Goal: Transaction & Acquisition: Obtain resource

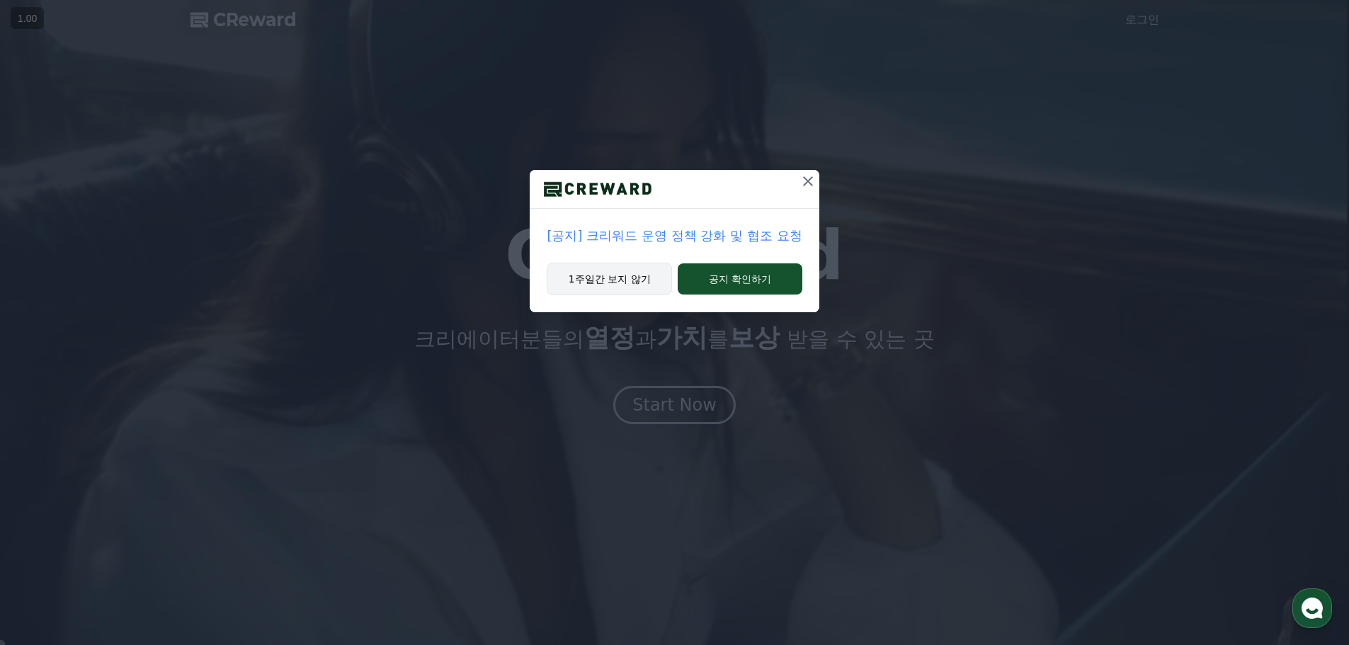
click at [618, 280] on button "1주일간 보지 않기" at bounding box center [609, 279] width 125 height 33
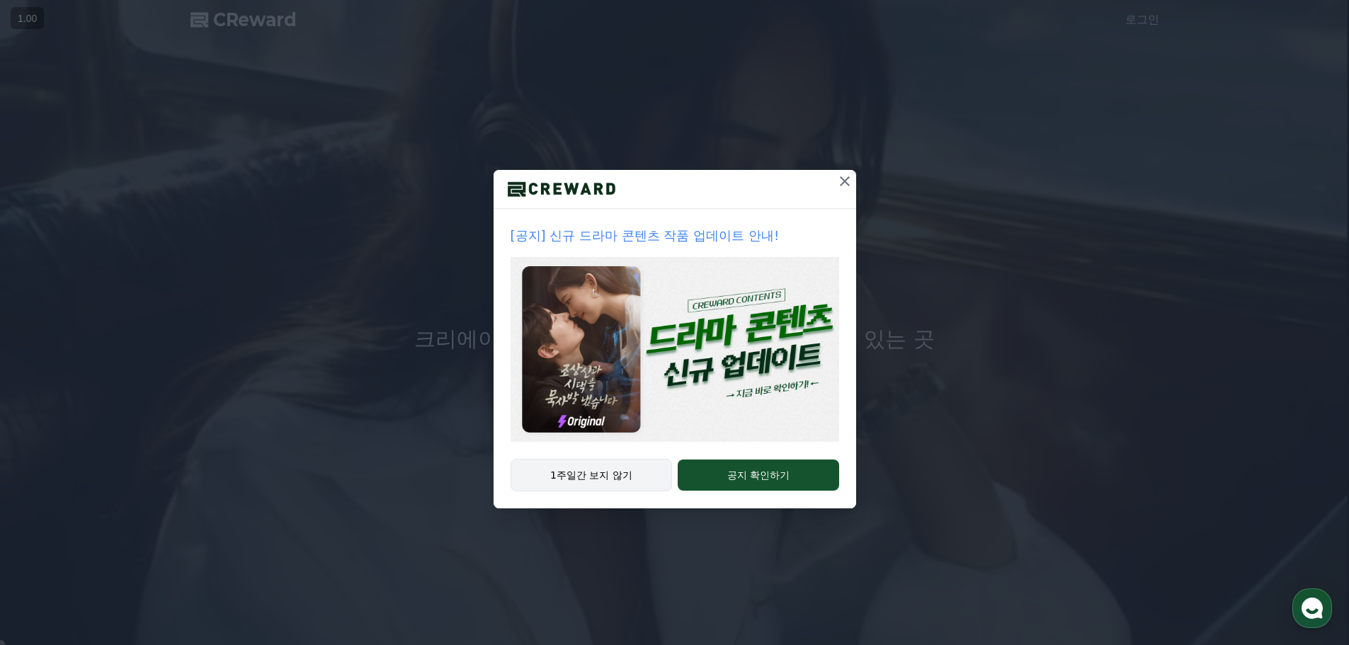
click at [603, 477] on button "1주일간 보지 않기" at bounding box center [592, 475] width 162 height 33
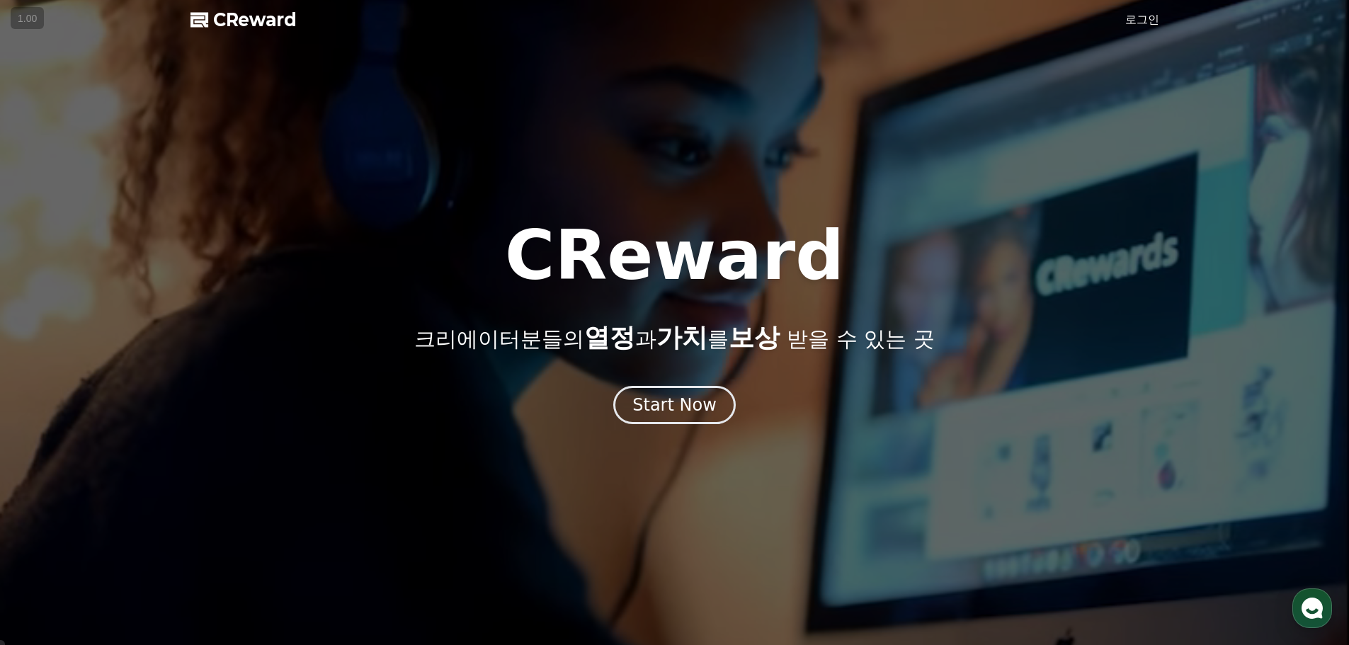
click at [1133, 17] on link "로그인" at bounding box center [1143, 19] width 34 height 17
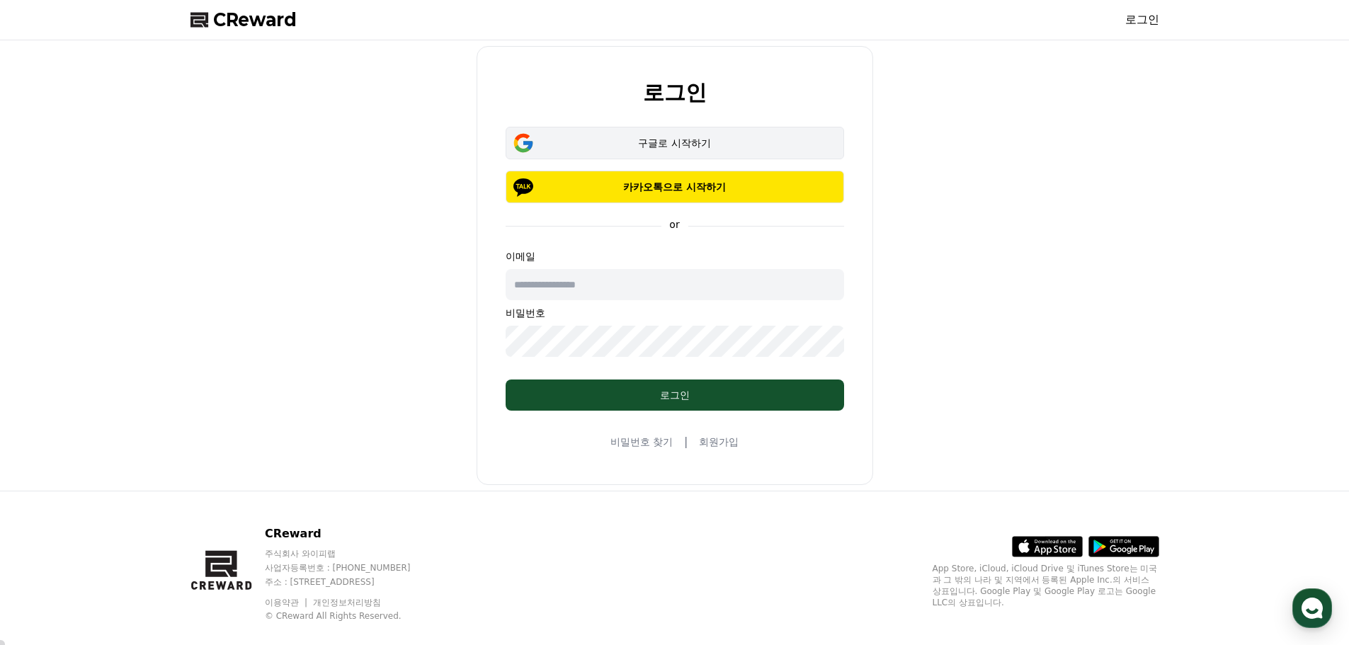
click at [600, 138] on div "구글로 시작하기" at bounding box center [675, 143] width 298 height 14
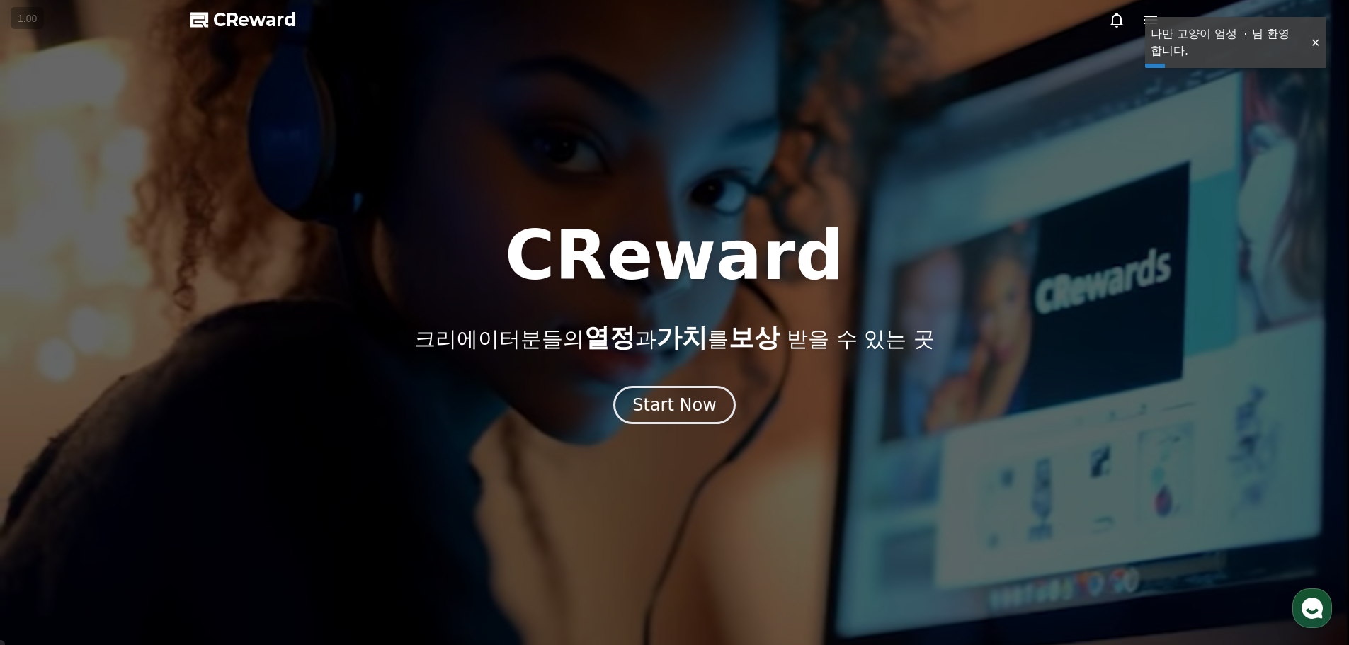
click at [1313, 40] on div at bounding box center [1315, 42] width 23 height 13
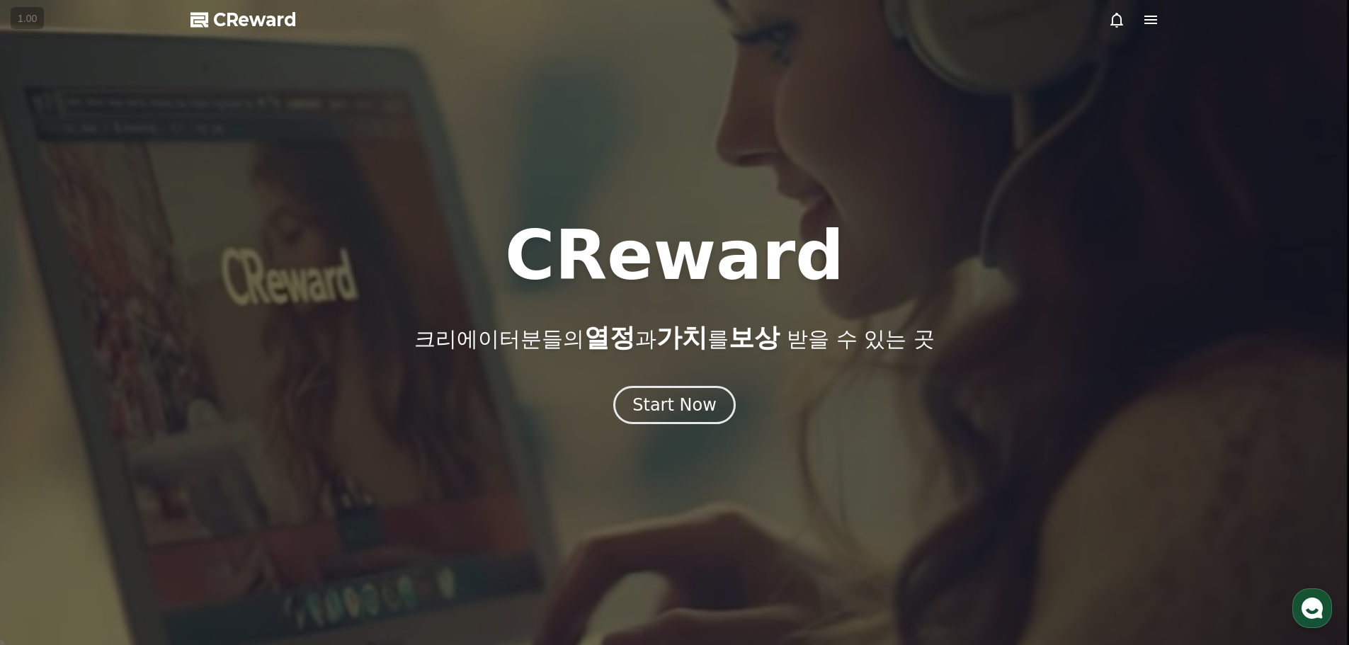
click at [1150, 20] on icon at bounding box center [1151, 20] width 13 height 9
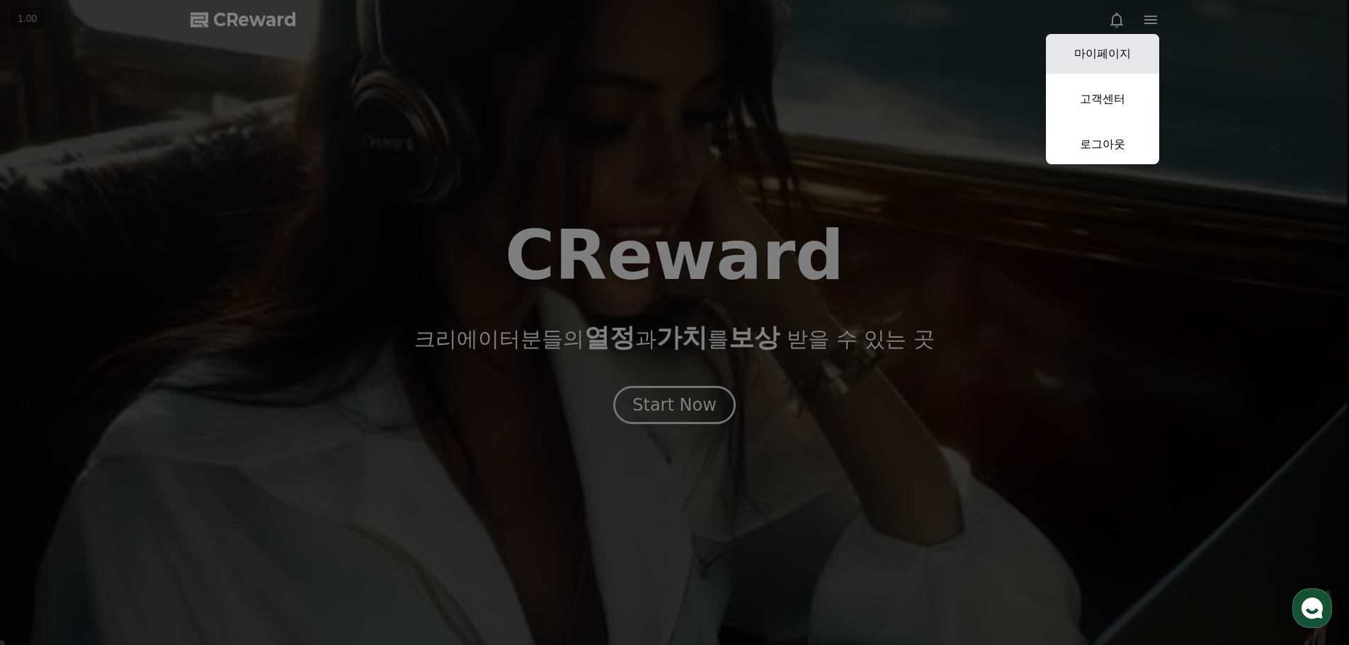
click at [1084, 53] on link "마이페이지" at bounding box center [1102, 54] width 113 height 40
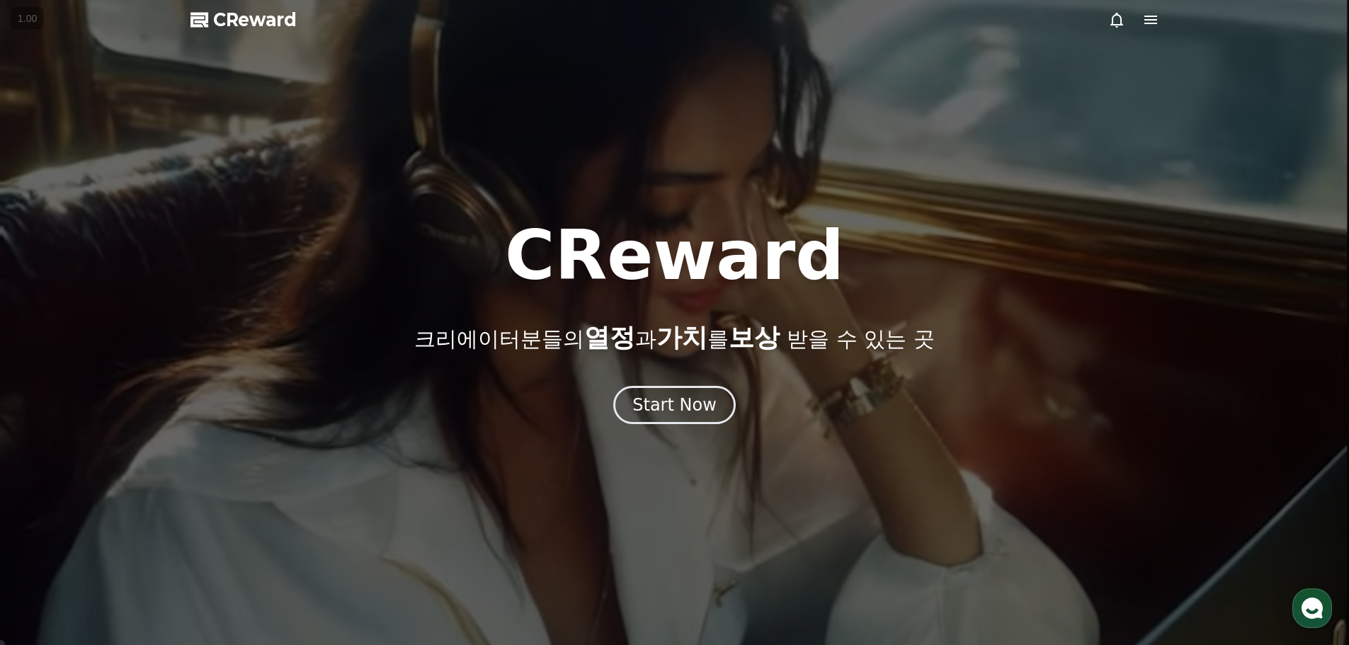
select select "**********"
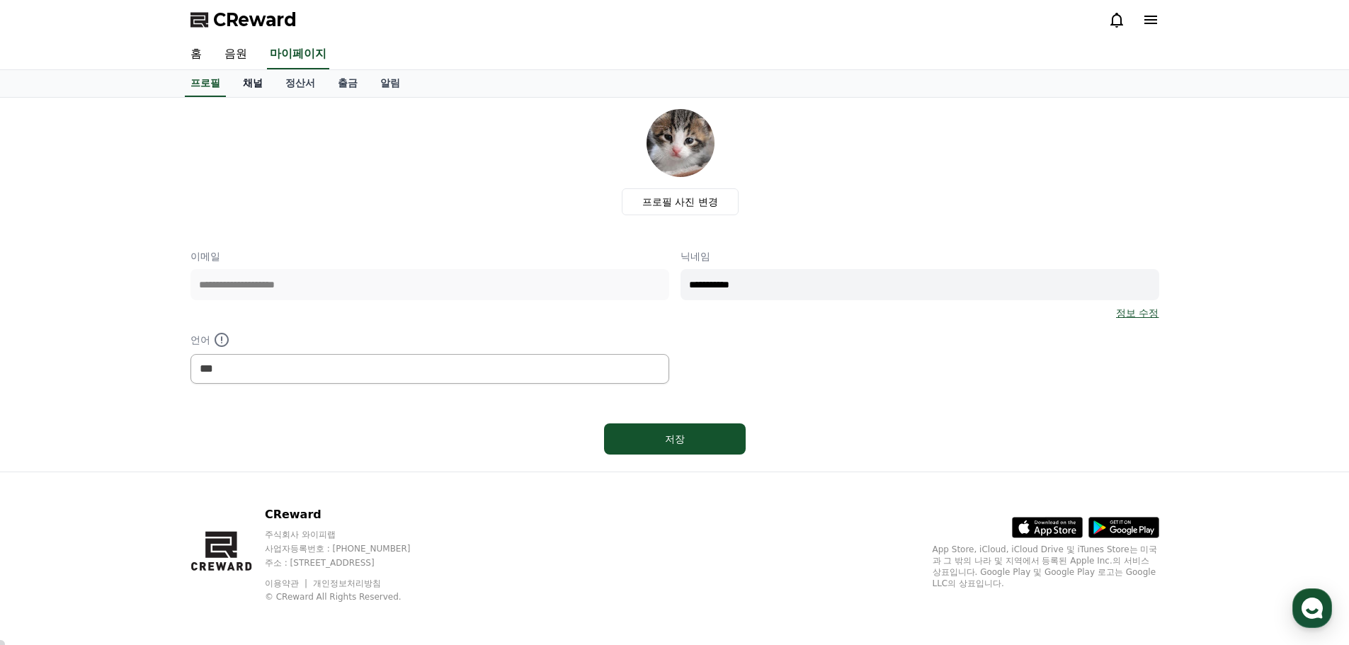
click at [249, 80] on link "채널" at bounding box center [253, 83] width 43 height 27
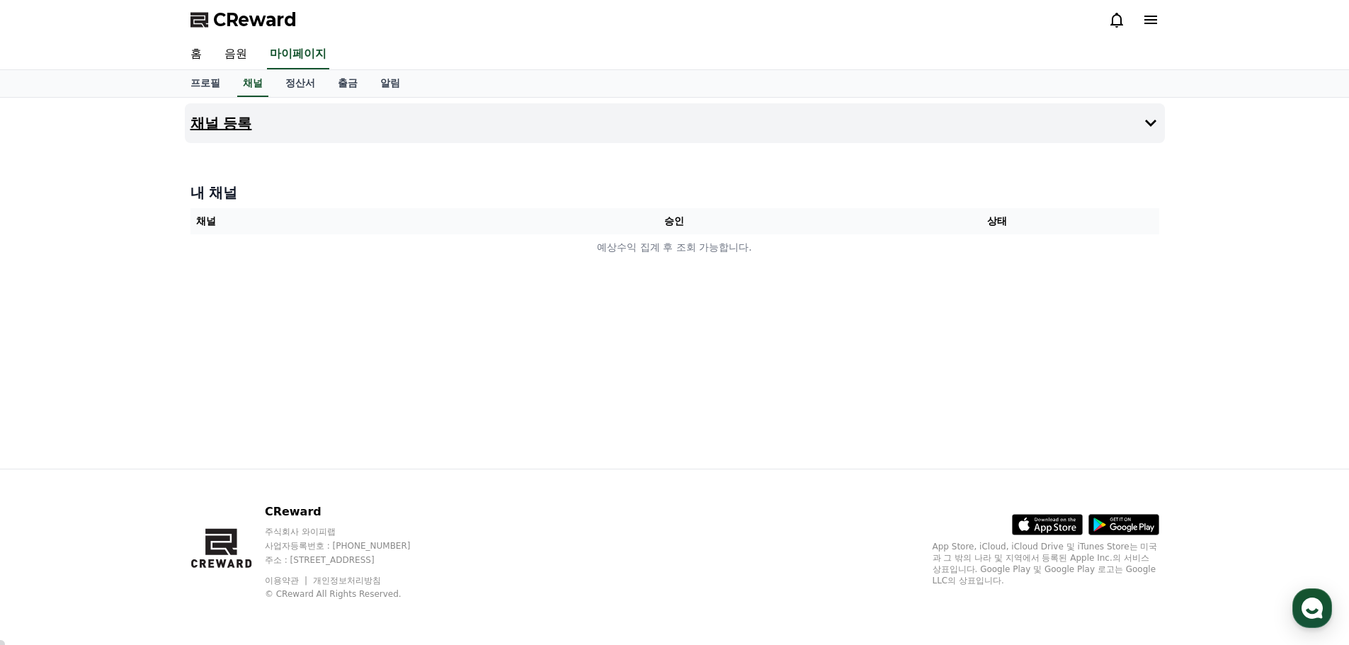
click at [237, 133] on button "채널 등록" at bounding box center [675, 123] width 980 height 40
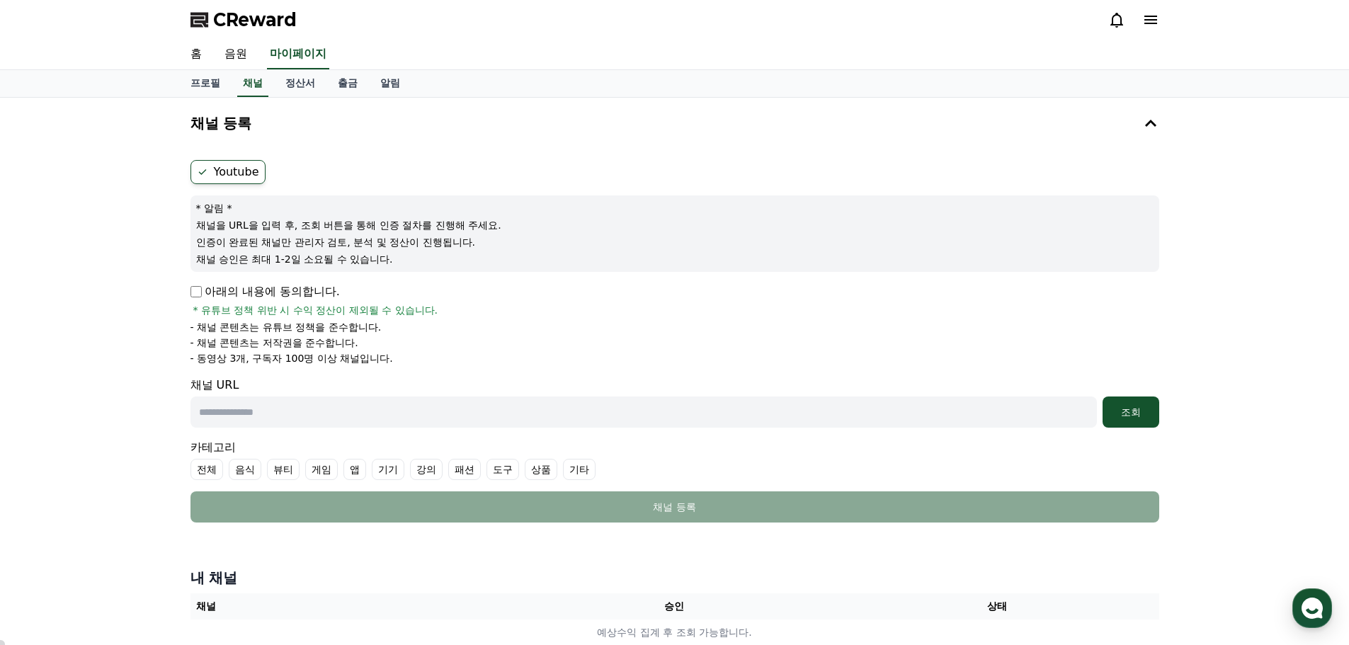
click at [221, 166] on label "Youtube" at bounding box center [228, 172] width 75 height 24
click at [204, 292] on p "아래의 내용에 동의합니다." at bounding box center [265, 291] width 149 height 17
click at [290, 417] on input "text" at bounding box center [644, 412] width 907 height 31
paste input "**********"
type input "**********"
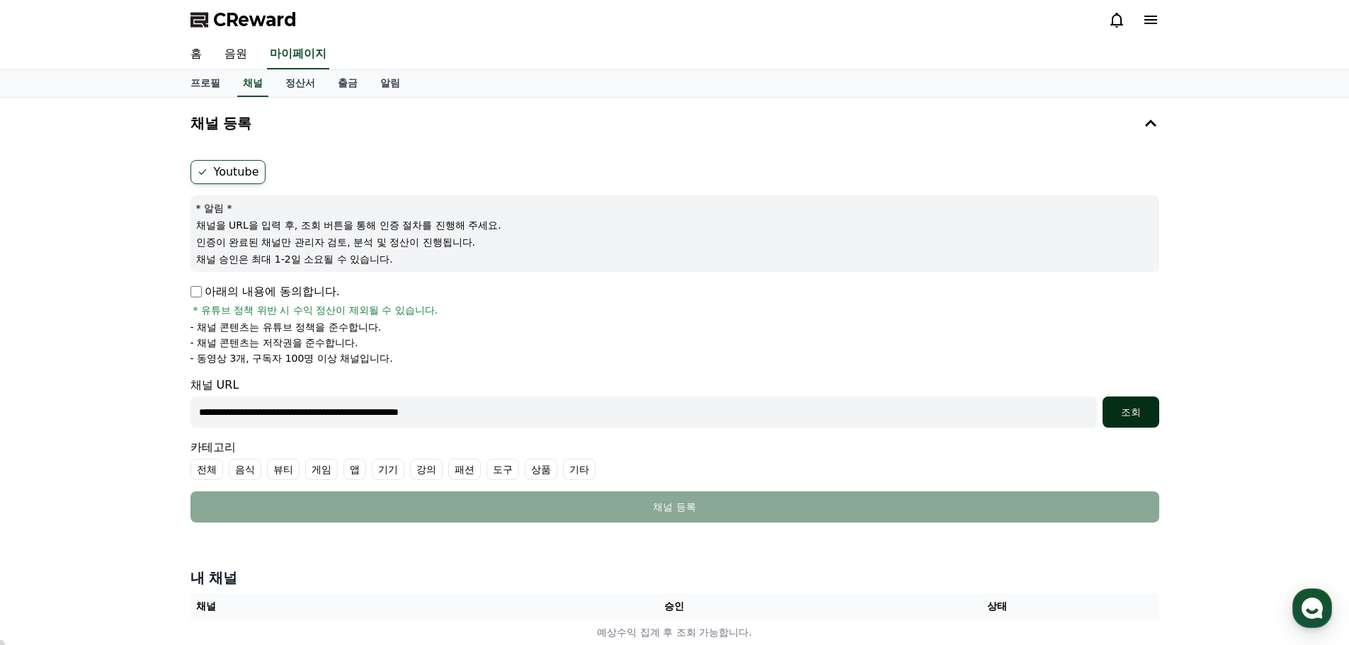
click at [1144, 405] on div "조회" at bounding box center [1131, 412] width 45 height 14
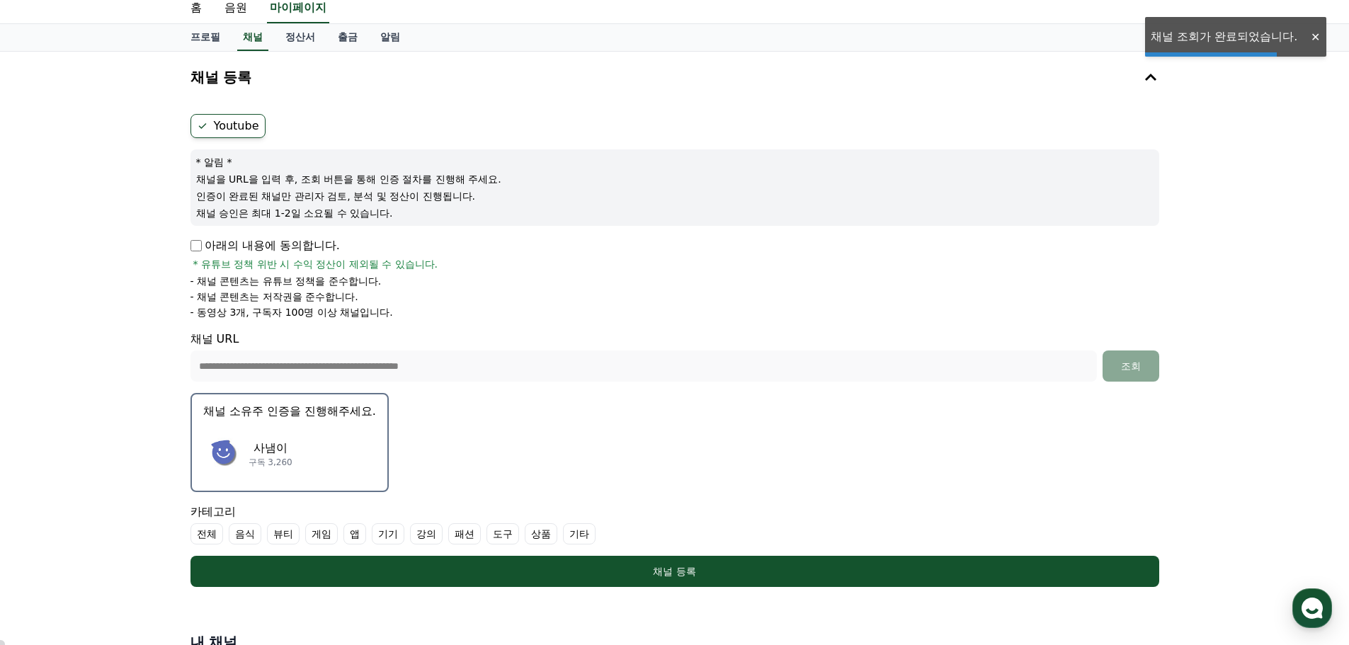
scroll to position [71, 0]
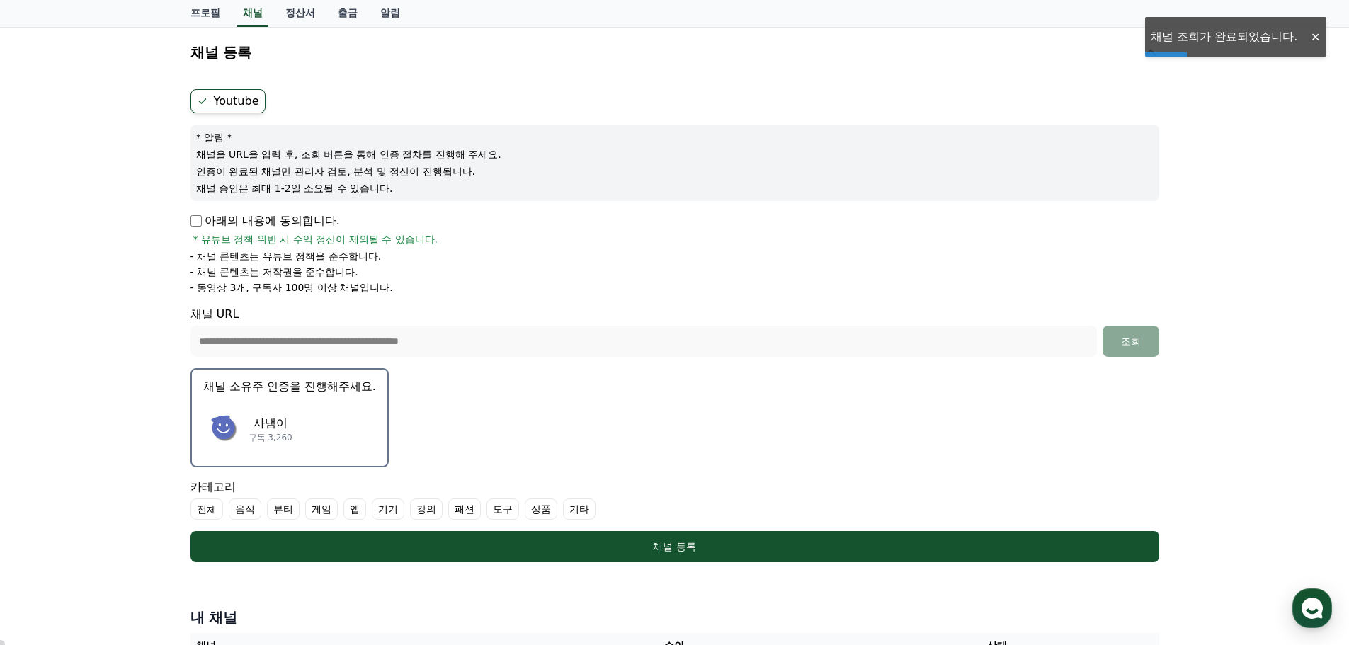
click at [317, 511] on label "게임" at bounding box center [321, 509] width 33 height 21
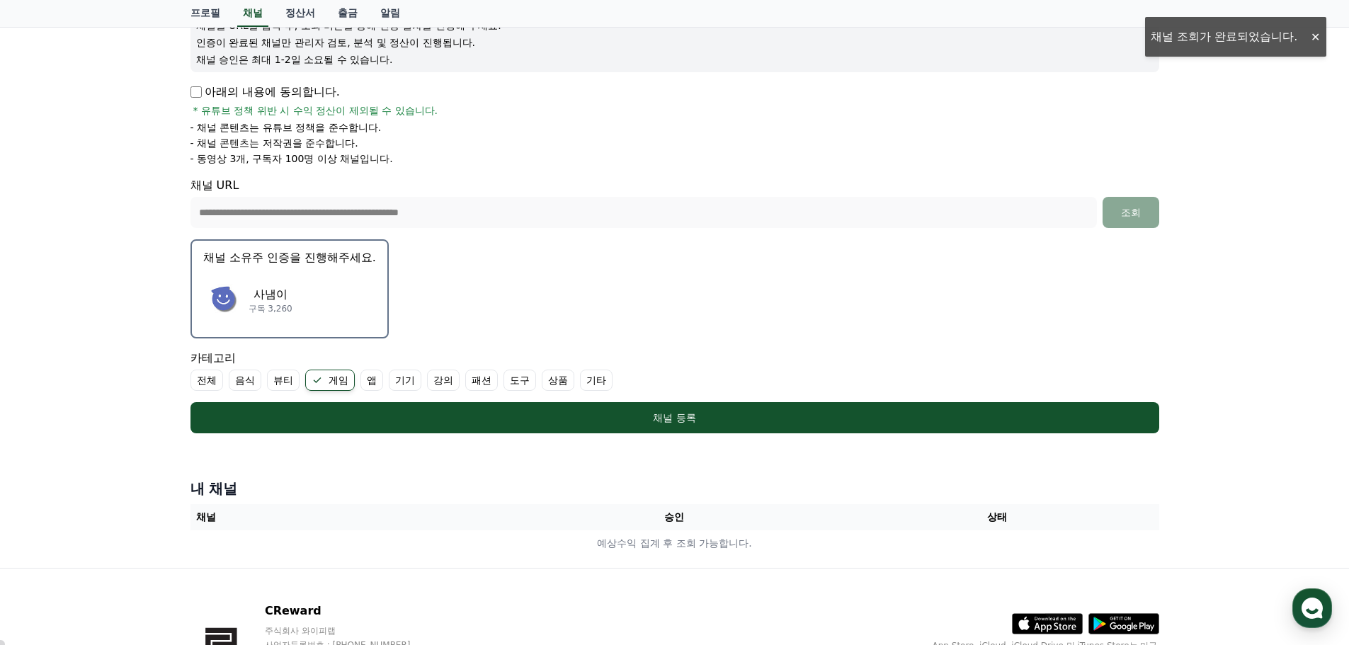
scroll to position [213, 0]
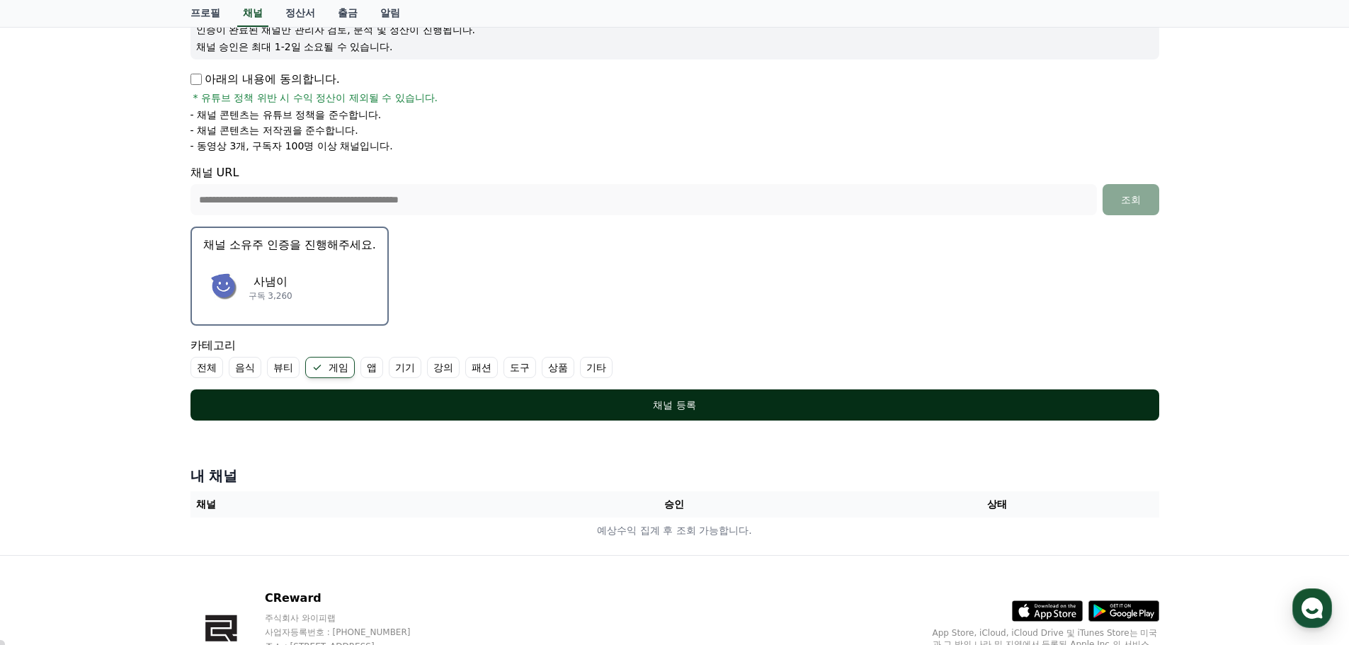
click at [425, 404] on div "채널 등록" at bounding box center [675, 405] width 912 height 14
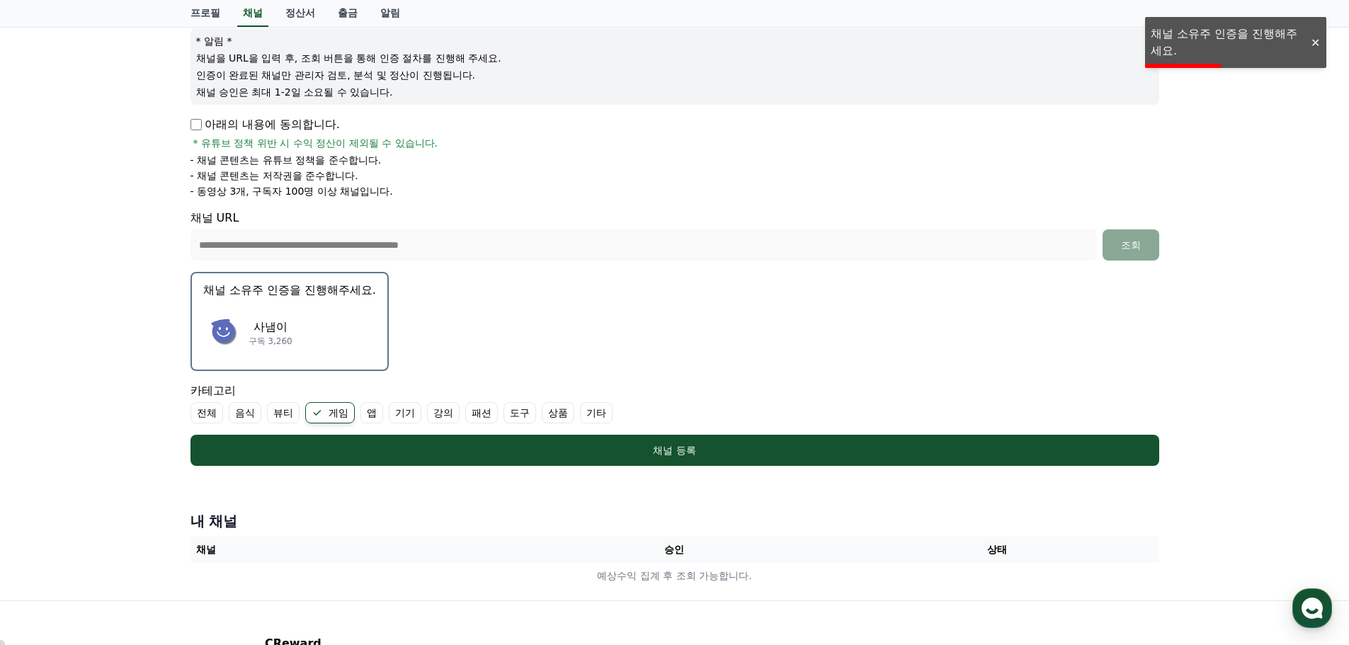
scroll to position [142, 0]
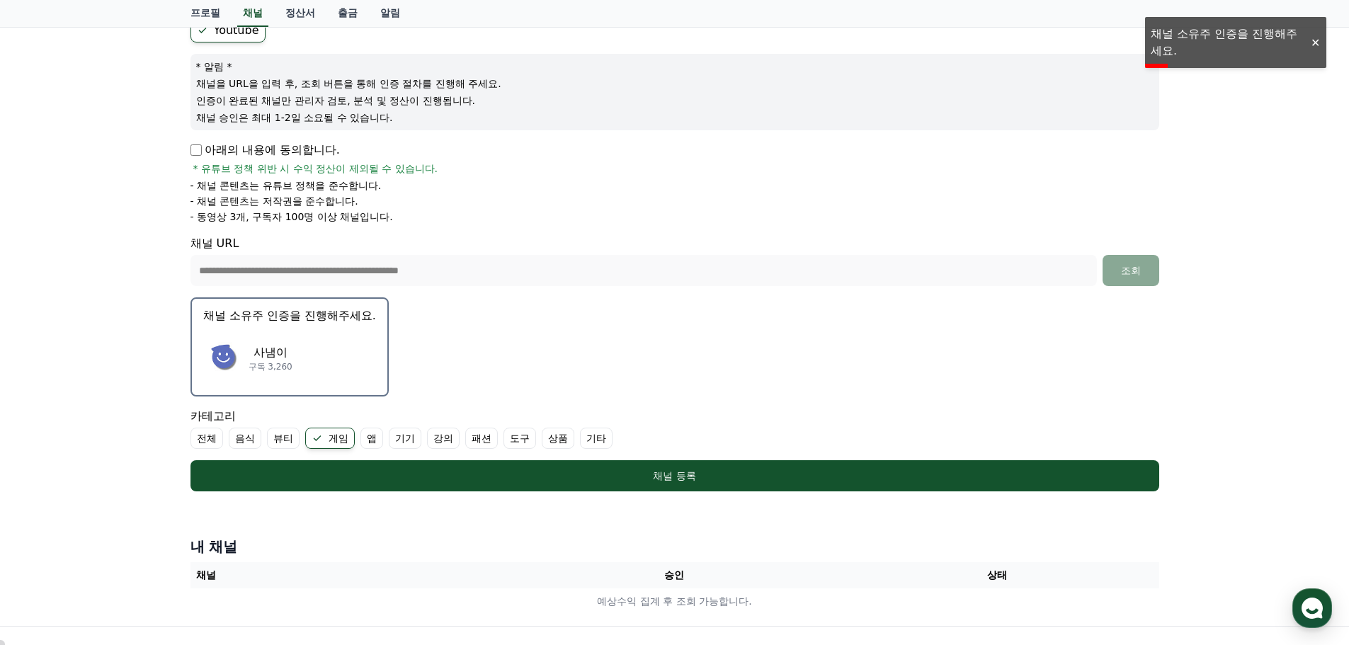
click at [231, 363] on img "button" at bounding box center [223, 359] width 40 height 40
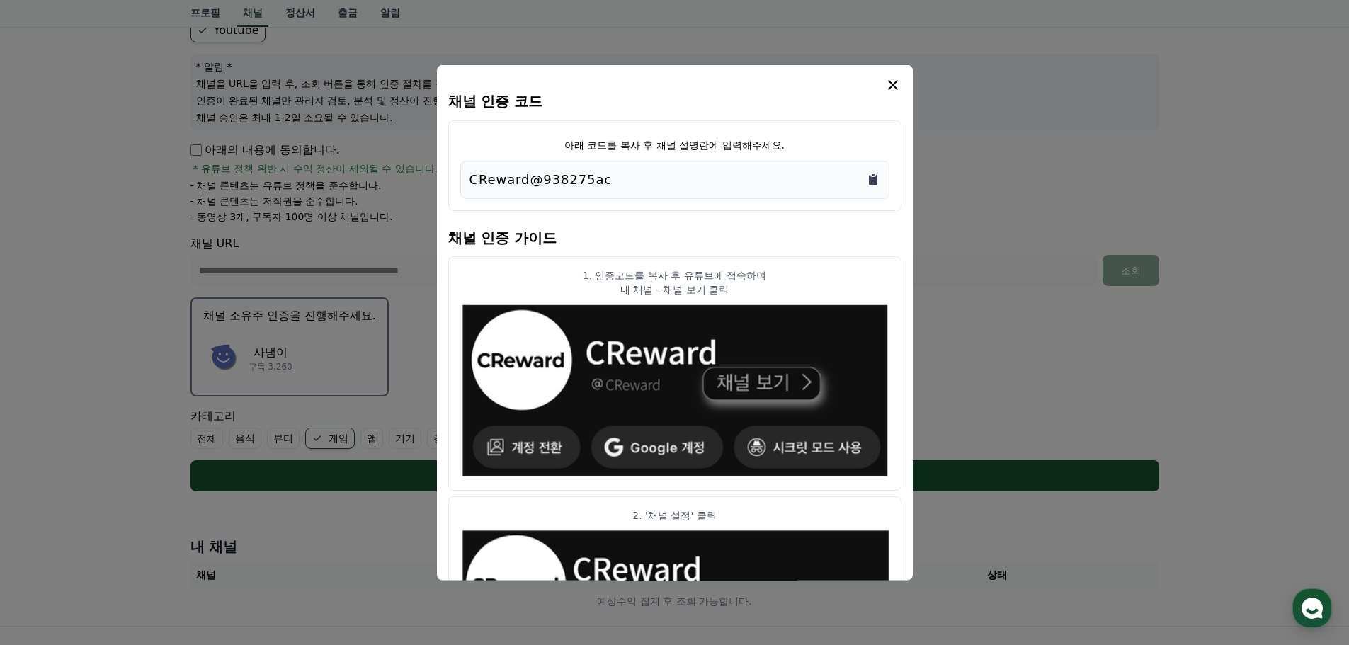
click at [872, 182] on icon "Copy to clipboard" at bounding box center [873, 179] width 9 height 11
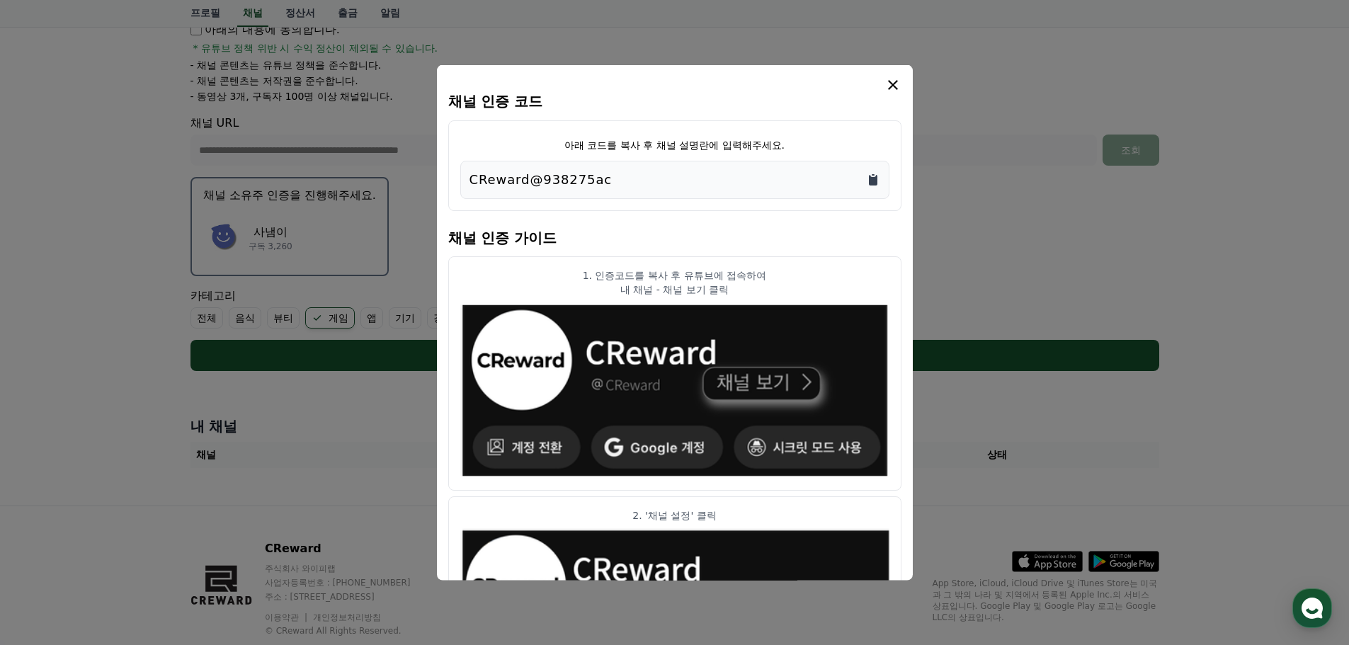
scroll to position [0, 0]
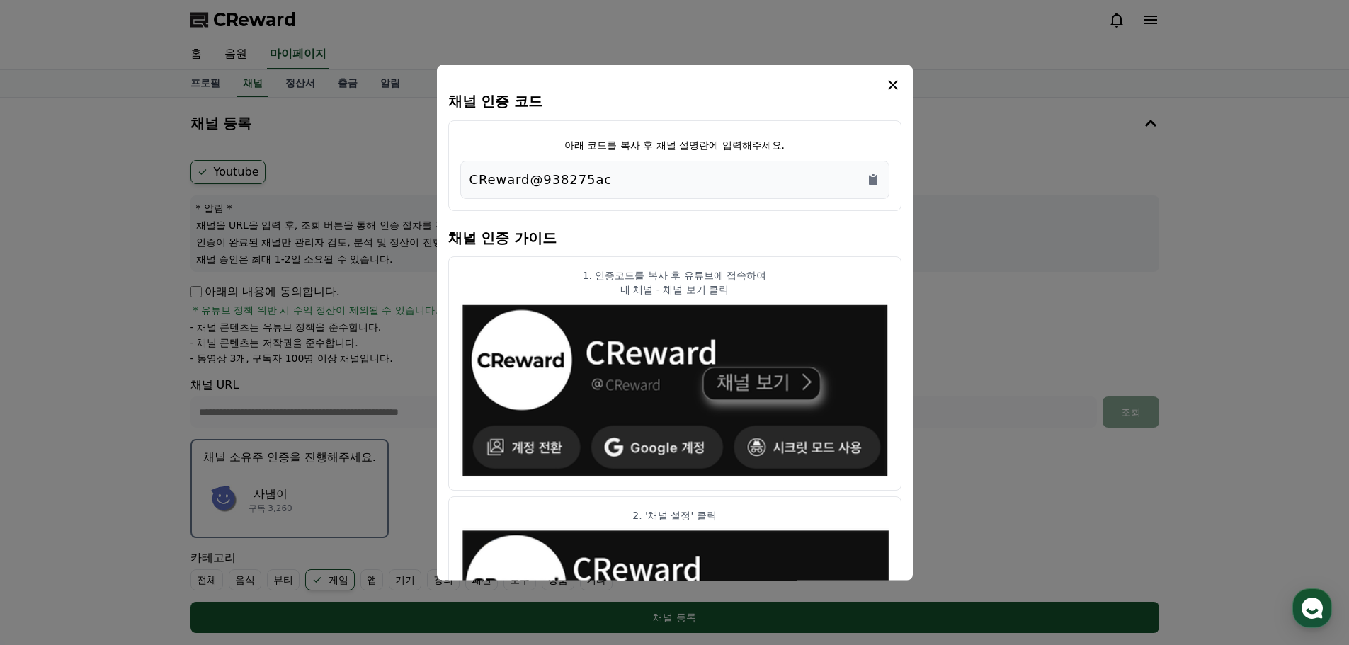
click at [897, 81] on icon "modal" at bounding box center [893, 84] width 10 height 10
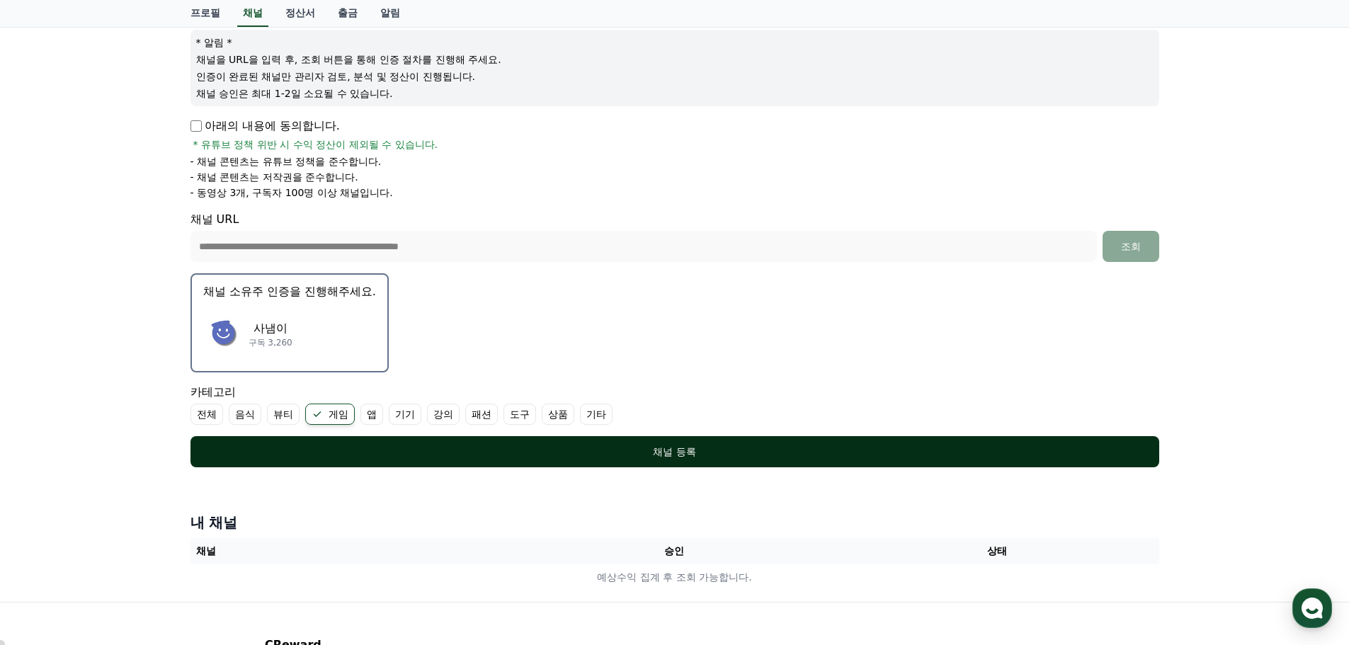
scroll to position [213, 0]
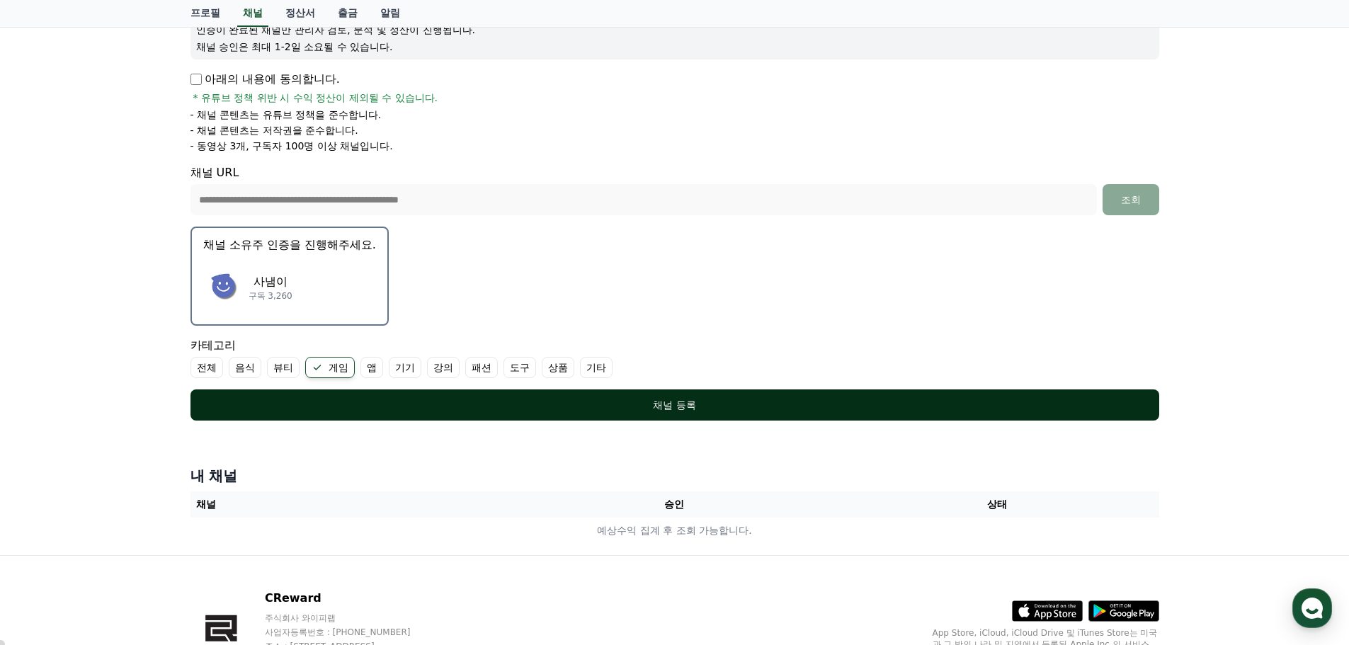
click at [830, 398] on div "채널 등록" at bounding box center [675, 405] width 912 height 14
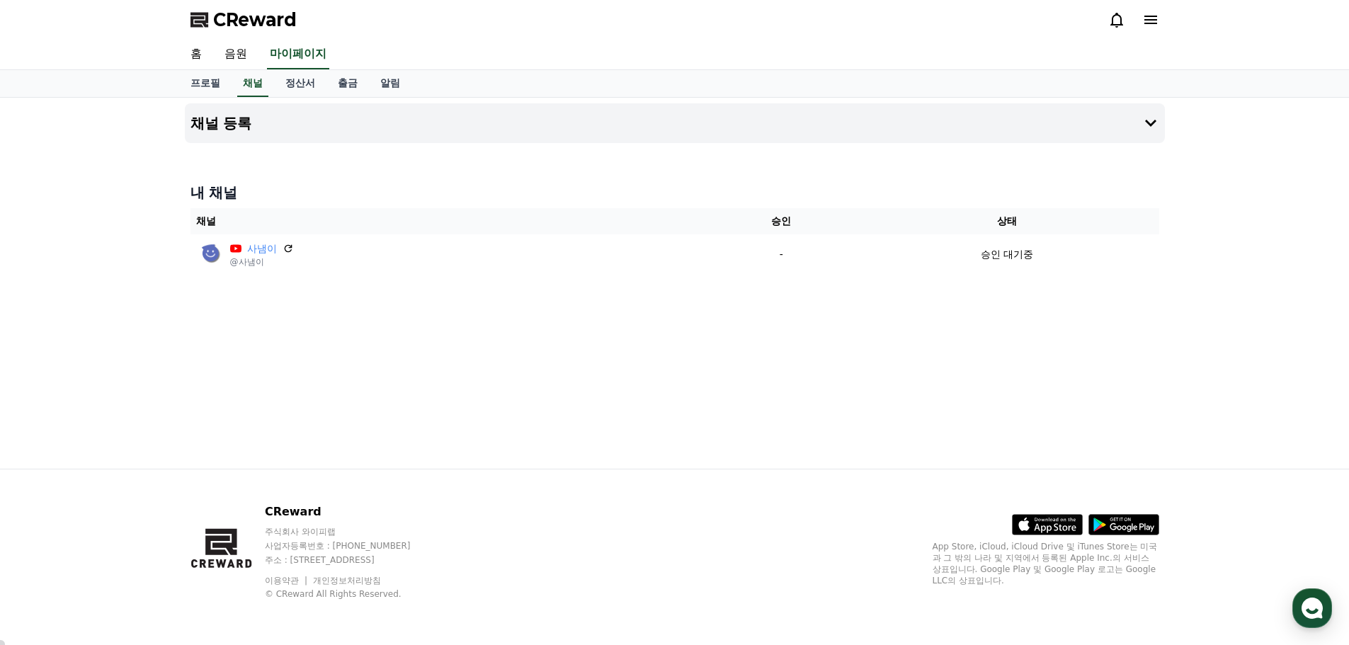
click at [1043, 305] on div "채널 등록 내 채널 채널 승인 상태 사냄이 @사냄이 - 승인 대기중" at bounding box center [675, 283] width 992 height 371
click at [26, 232] on div "채널 등록 내 채널 채널 승인 상태 사냄이 @사냄이 - 승인 대기중" at bounding box center [674, 283] width 1349 height 371
click at [222, 59] on link "음원" at bounding box center [235, 55] width 45 height 30
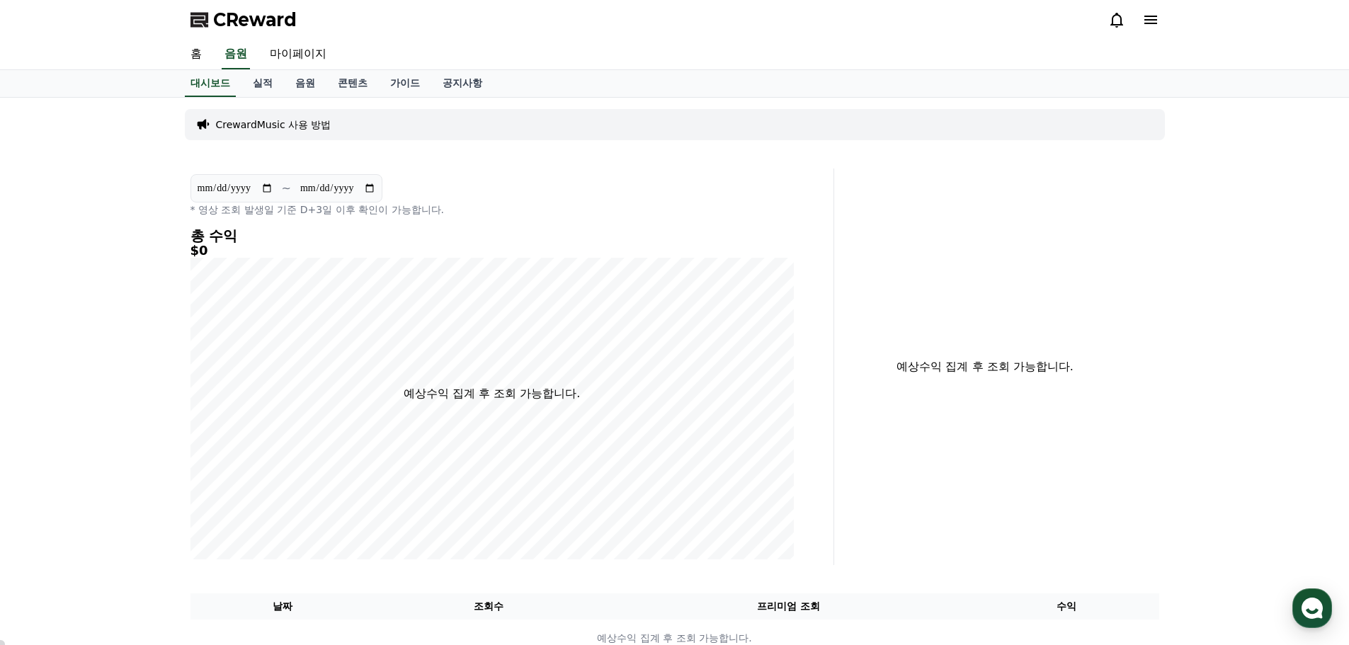
click at [284, 118] on p "CrewardMusic 사용 방법" at bounding box center [273, 125] width 115 height 14
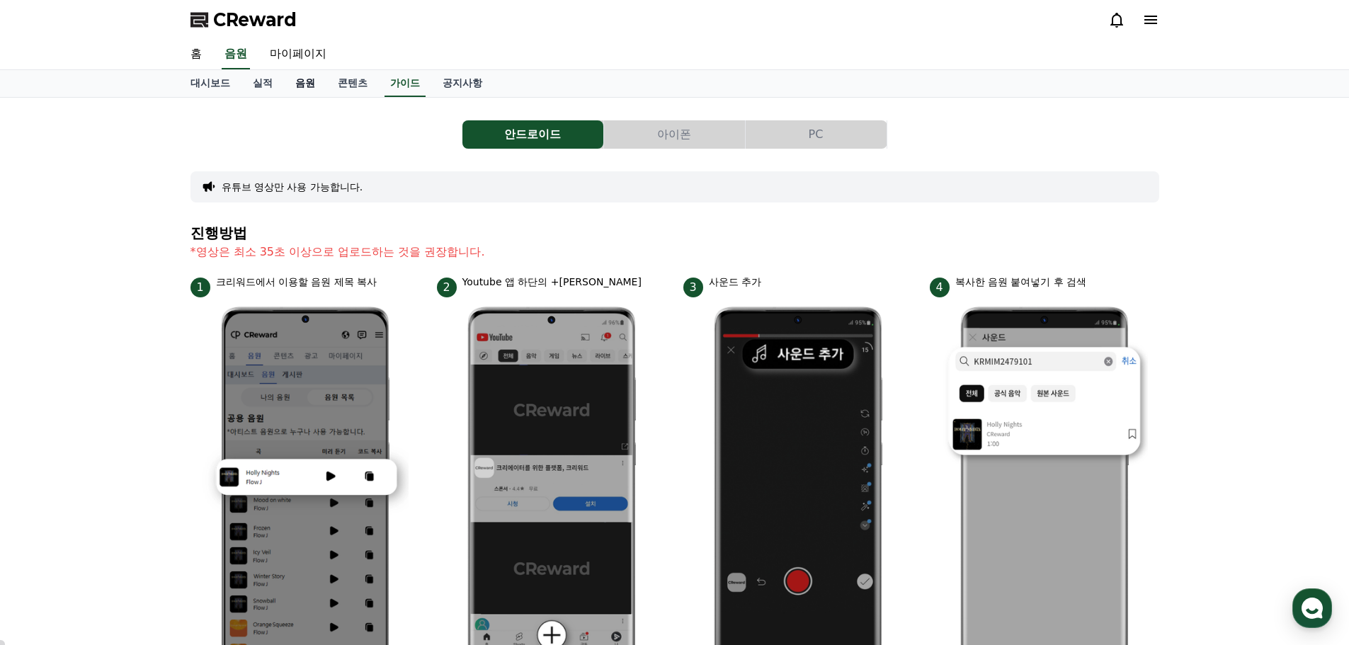
click at [299, 81] on link "음원" at bounding box center [305, 83] width 43 height 27
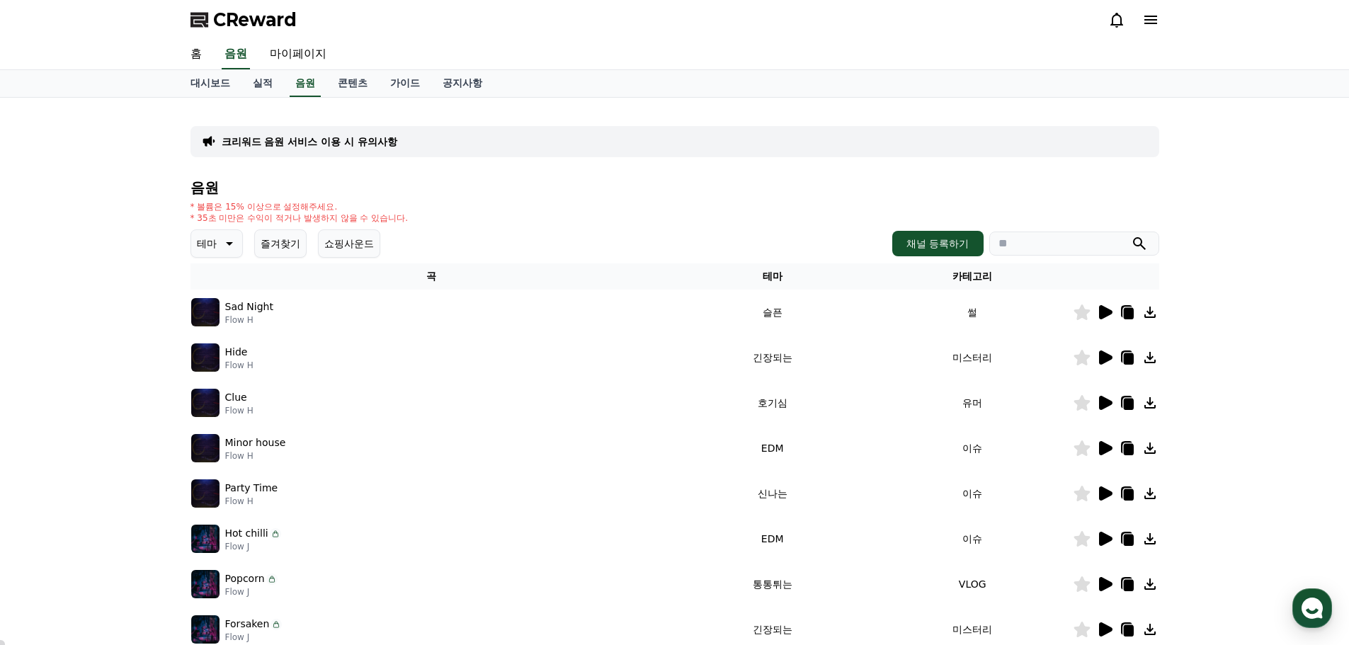
click at [213, 240] on p "테마" at bounding box center [207, 244] width 20 height 20
click at [218, 278] on button "호기심" at bounding box center [213, 283] width 41 height 31
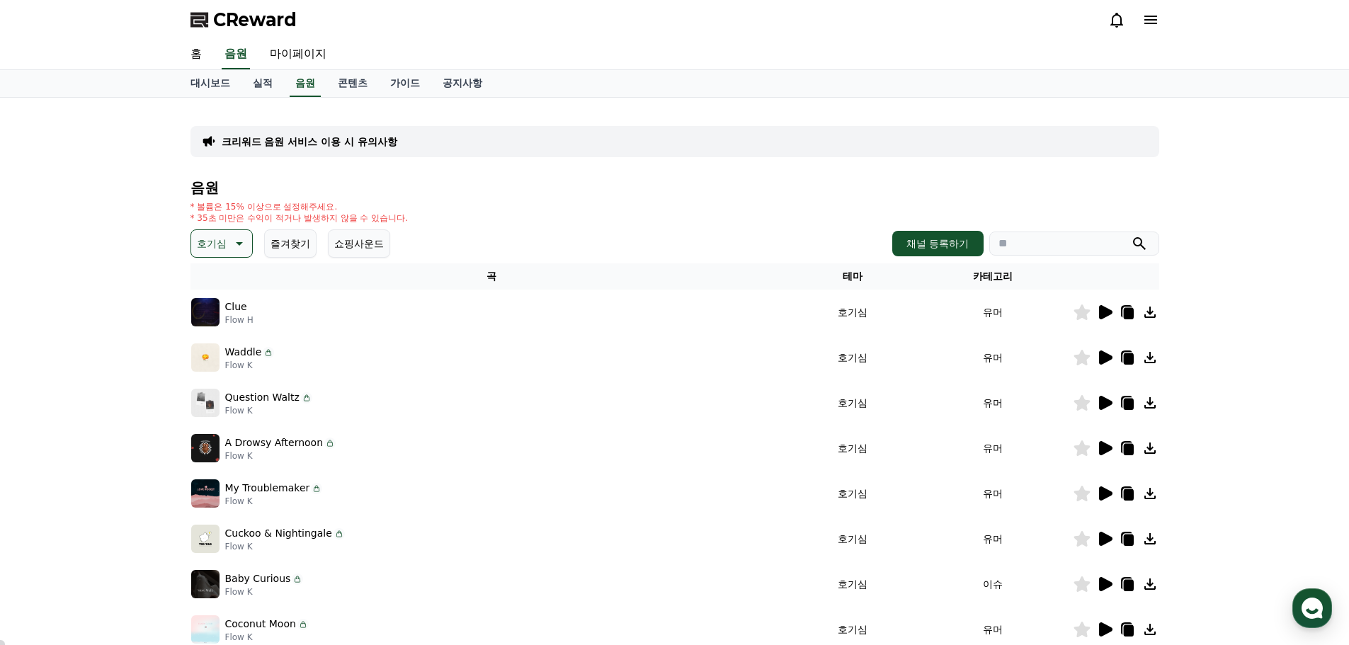
click at [1098, 313] on icon at bounding box center [1105, 312] width 17 height 17
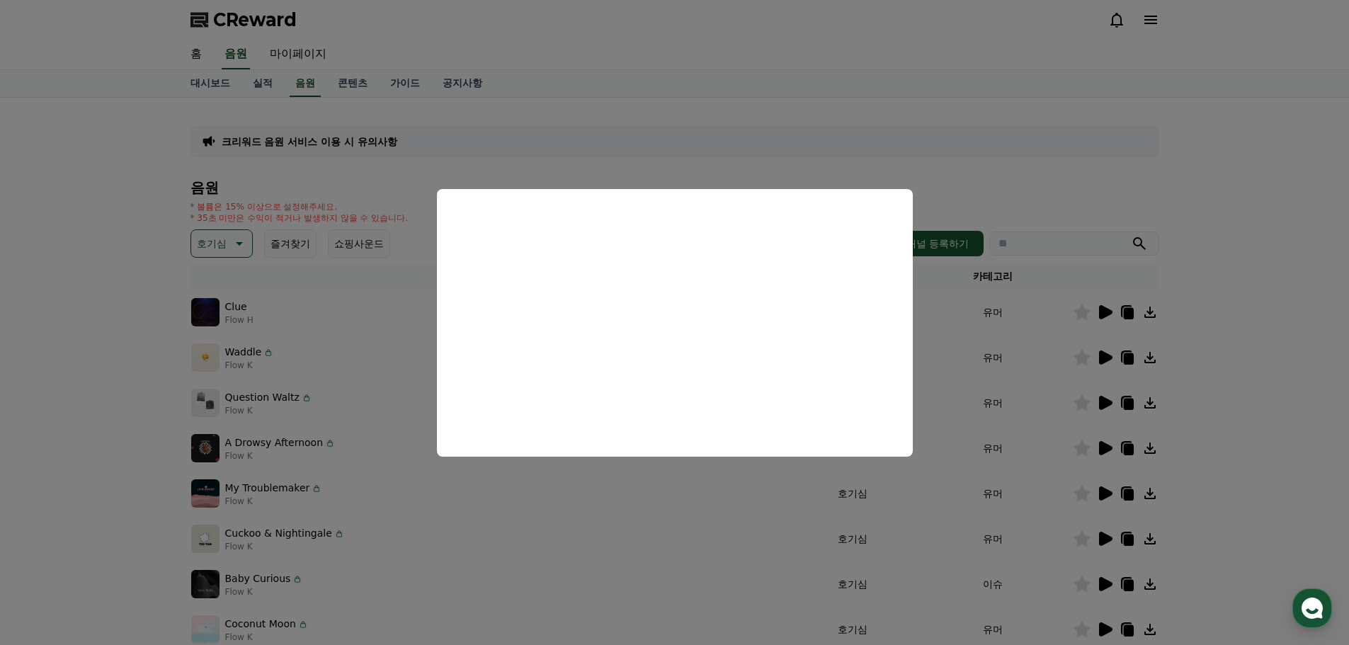
click at [127, 331] on button "close modal" at bounding box center [674, 322] width 1349 height 645
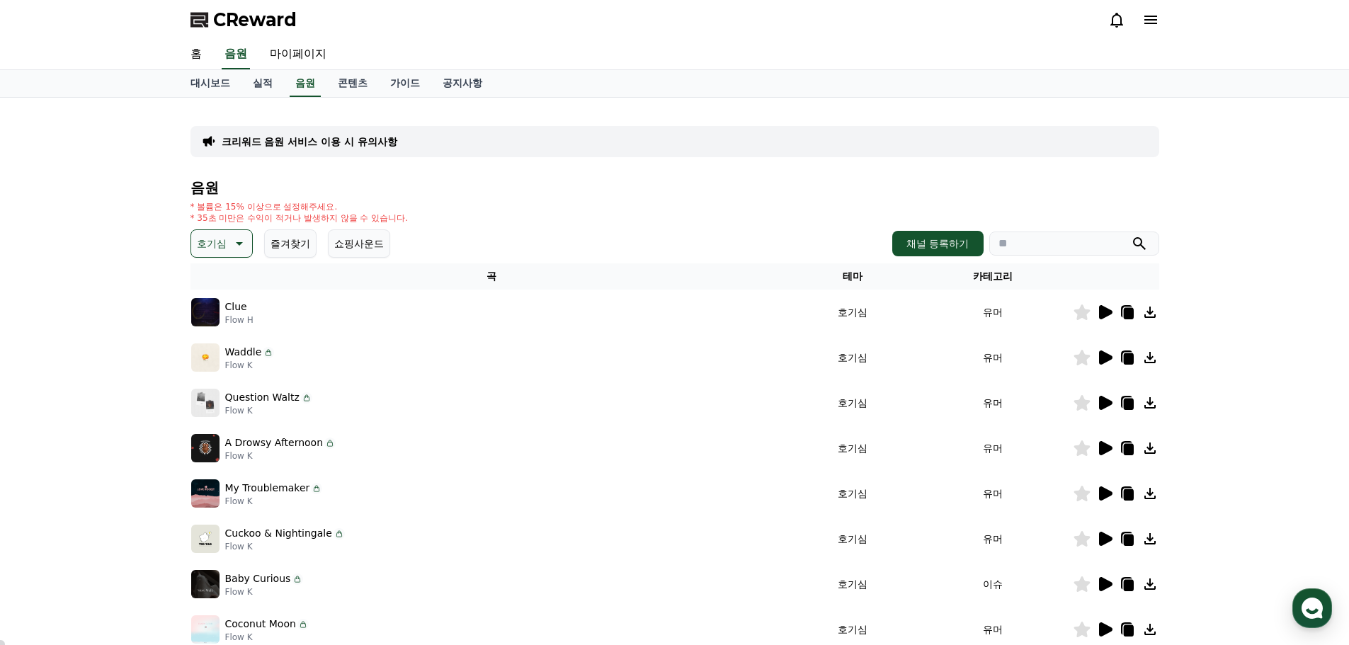
click at [208, 240] on p "호기심" at bounding box center [212, 244] width 30 height 20
click at [217, 356] on button "밝은" at bounding box center [208, 357] width 31 height 31
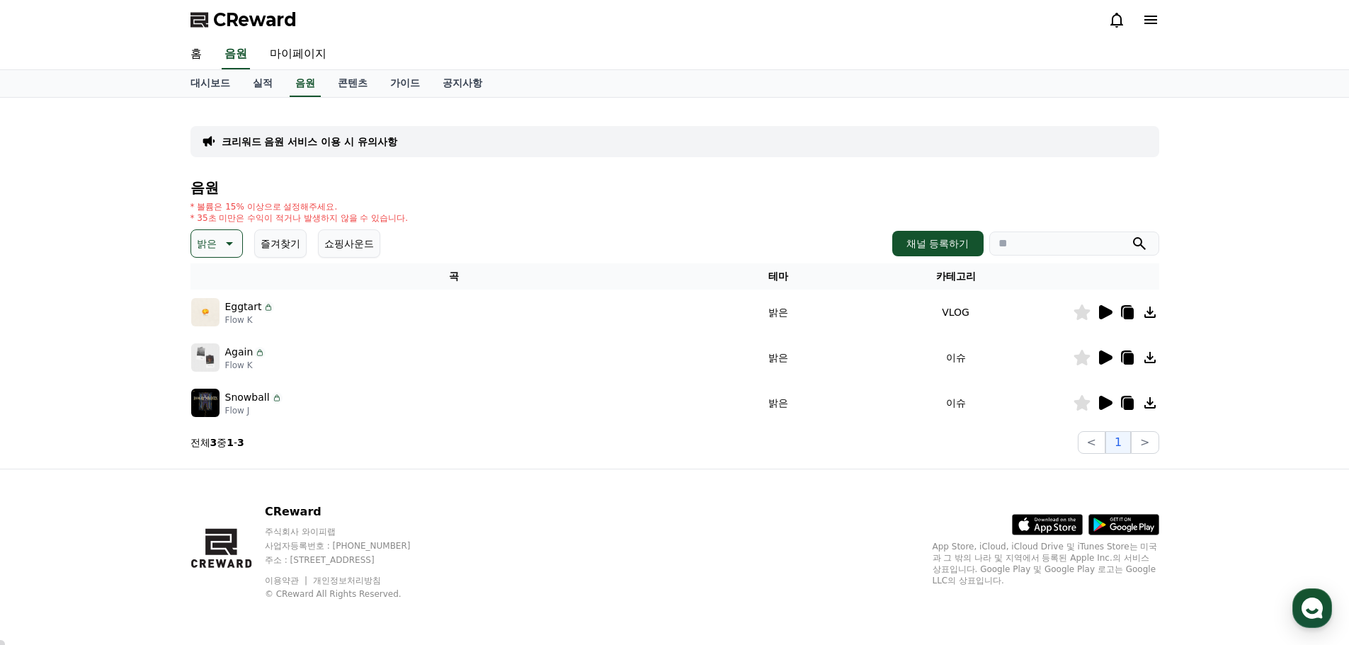
click at [1106, 314] on icon at bounding box center [1105, 312] width 13 height 14
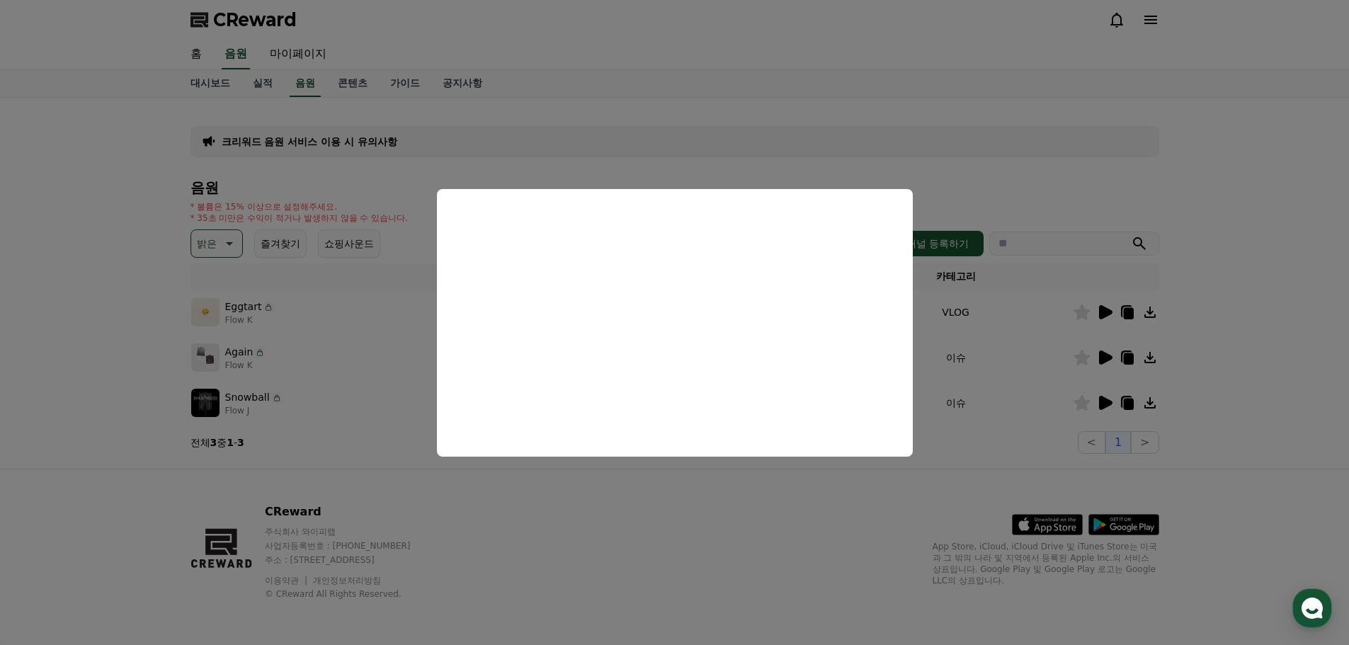
drag, startPoint x: 169, startPoint y: 342, endPoint x: 450, endPoint y: 344, distance: 281.2
click at [171, 344] on button "close modal" at bounding box center [674, 322] width 1349 height 645
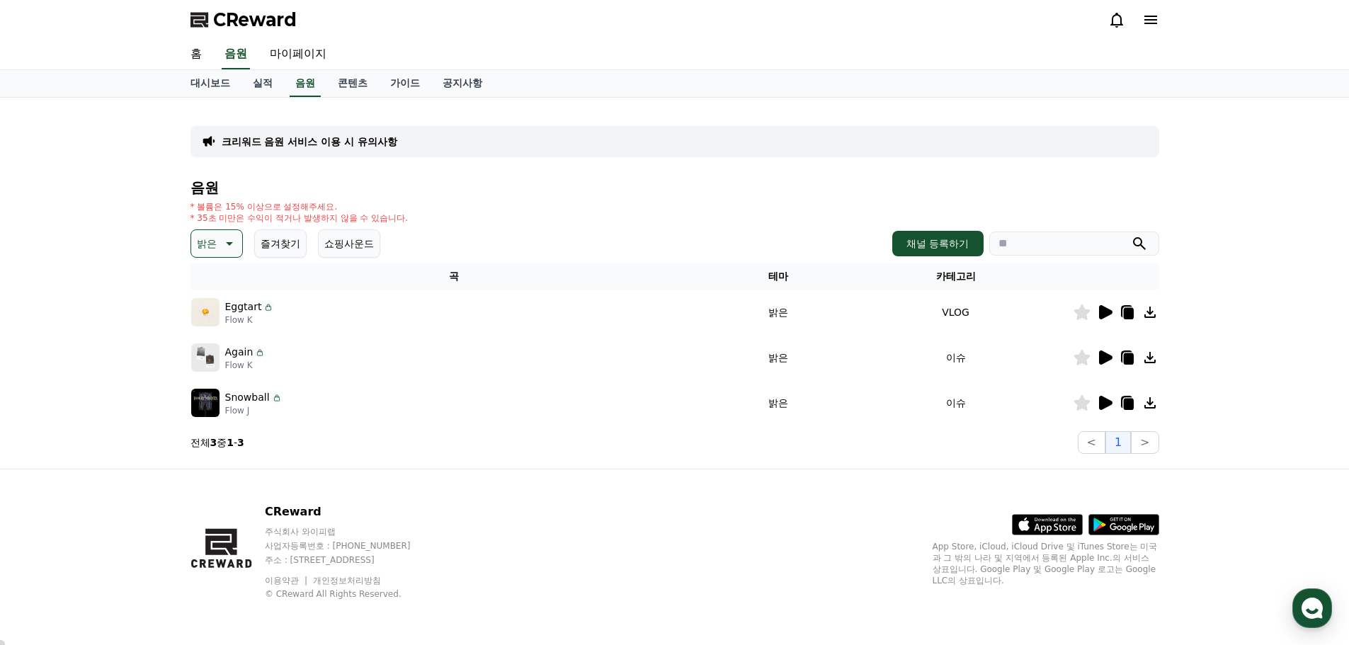
click at [1109, 364] on icon at bounding box center [1105, 357] width 17 height 17
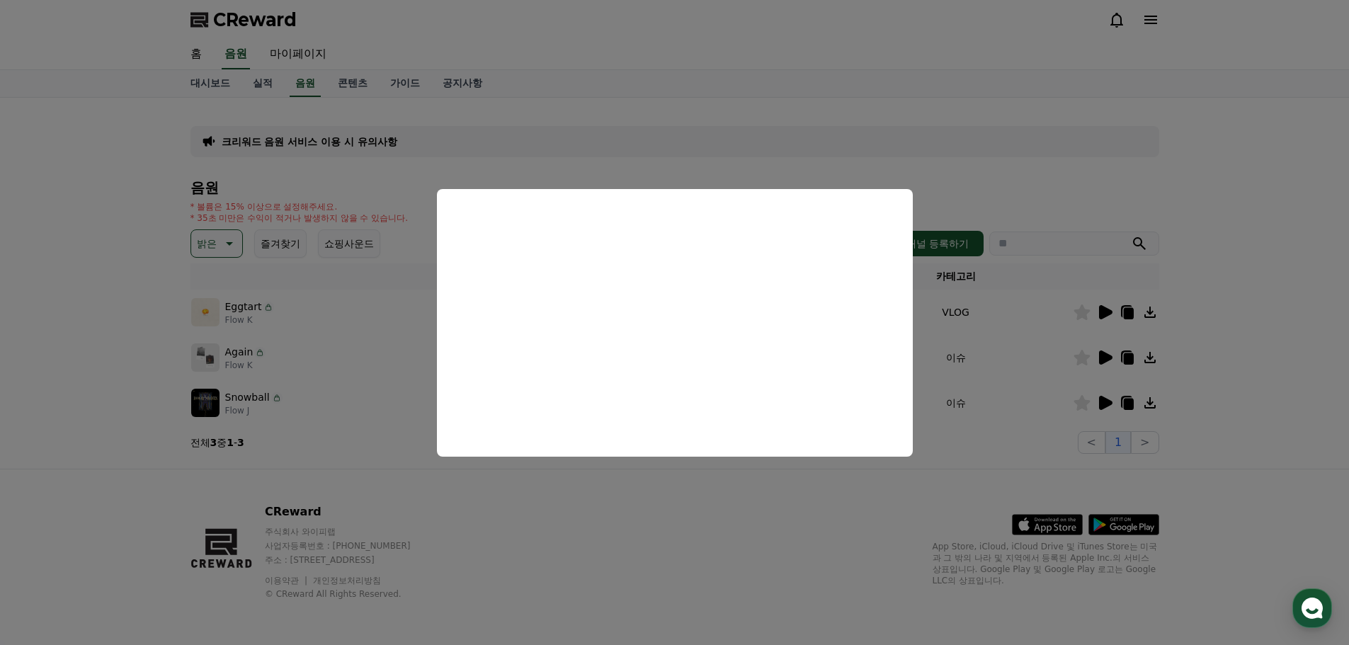
click at [701, 520] on button "close modal" at bounding box center [674, 322] width 1349 height 645
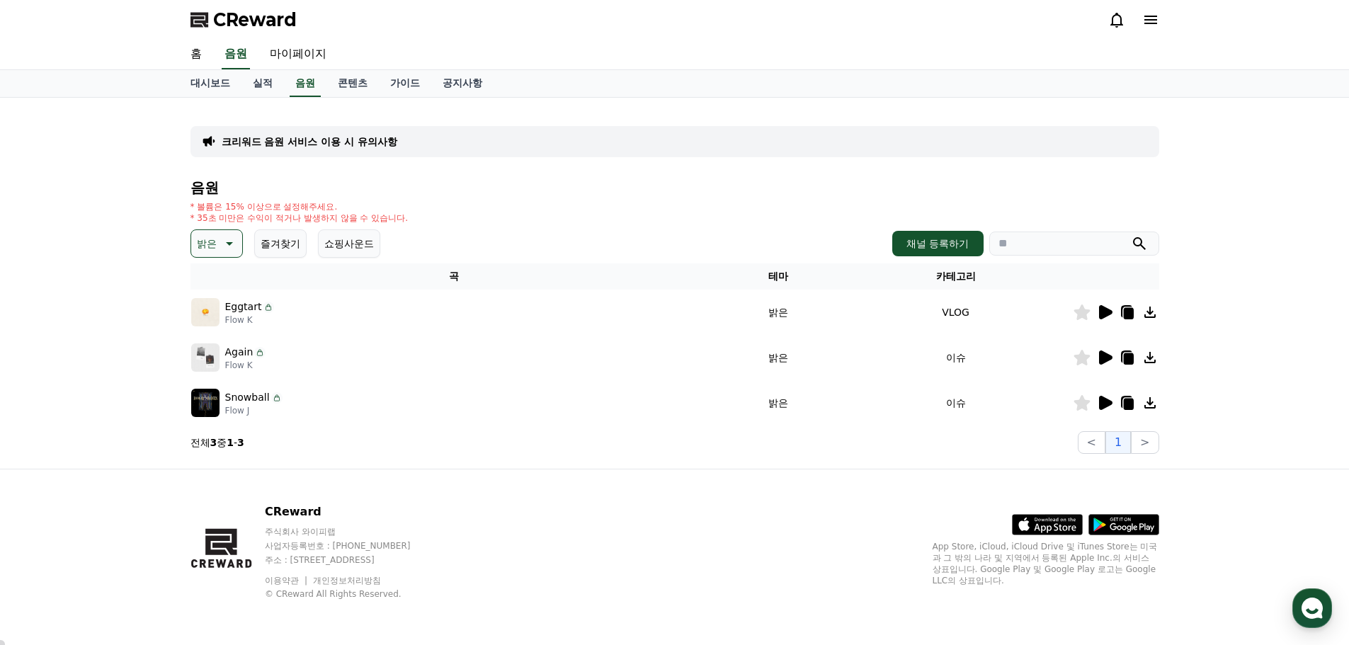
click at [1110, 409] on icon at bounding box center [1105, 403] width 17 height 17
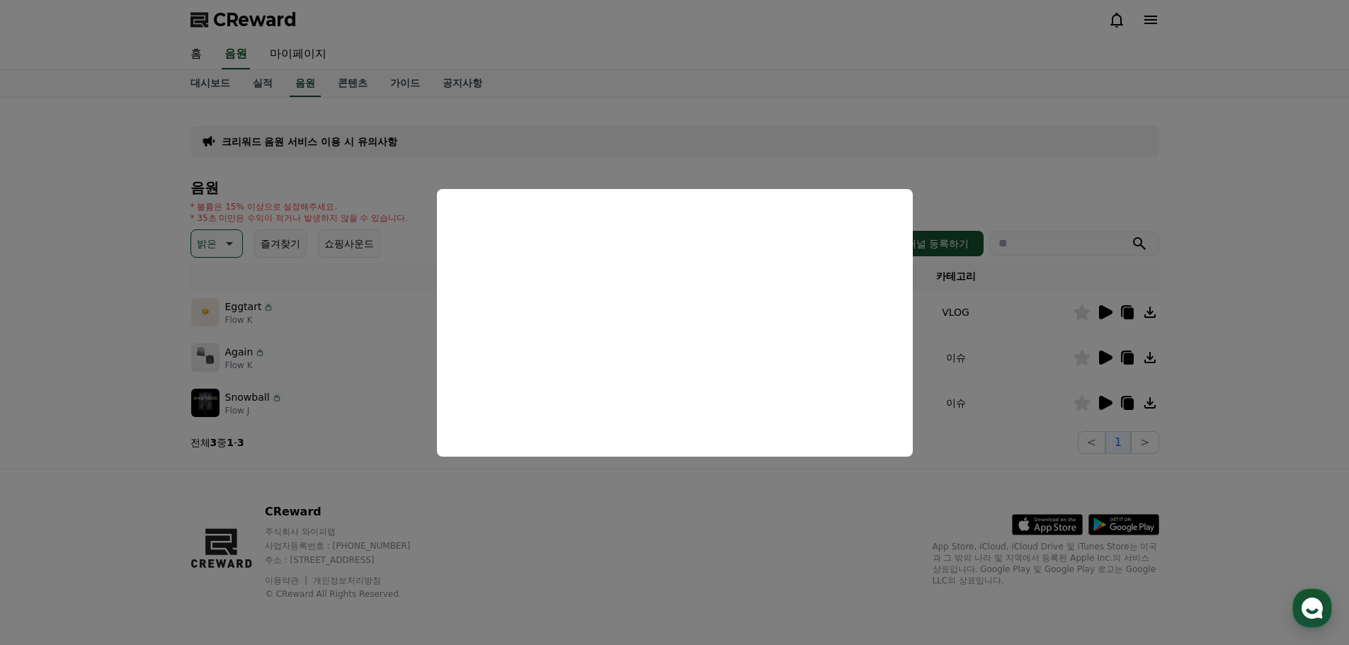
click at [609, 535] on button "close modal" at bounding box center [674, 322] width 1349 height 645
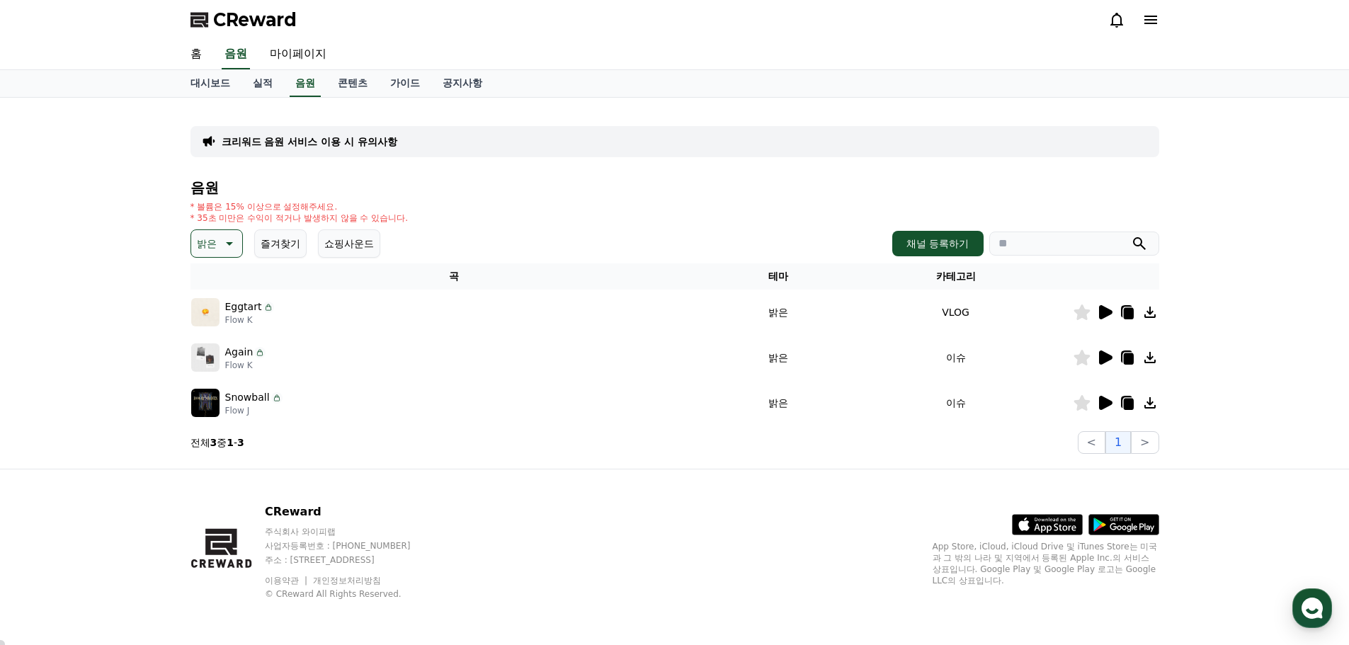
drag, startPoint x: 248, startPoint y: 213, endPoint x: 263, endPoint y: 222, distance: 17.5
click at [263, 222] on p "* 35초 미만은 수익이 적거나 발생하지 않을 수 있습니다." at bounding box center [300, 218] width 218 height 11
drag, startPoint x: 295, startPoint y: 21, endPoint x: 213, endPoint y: 26, distance: 82.3
click at [213, 26] on div "CReward" at bounding box center [675, 20] width 992 height 40
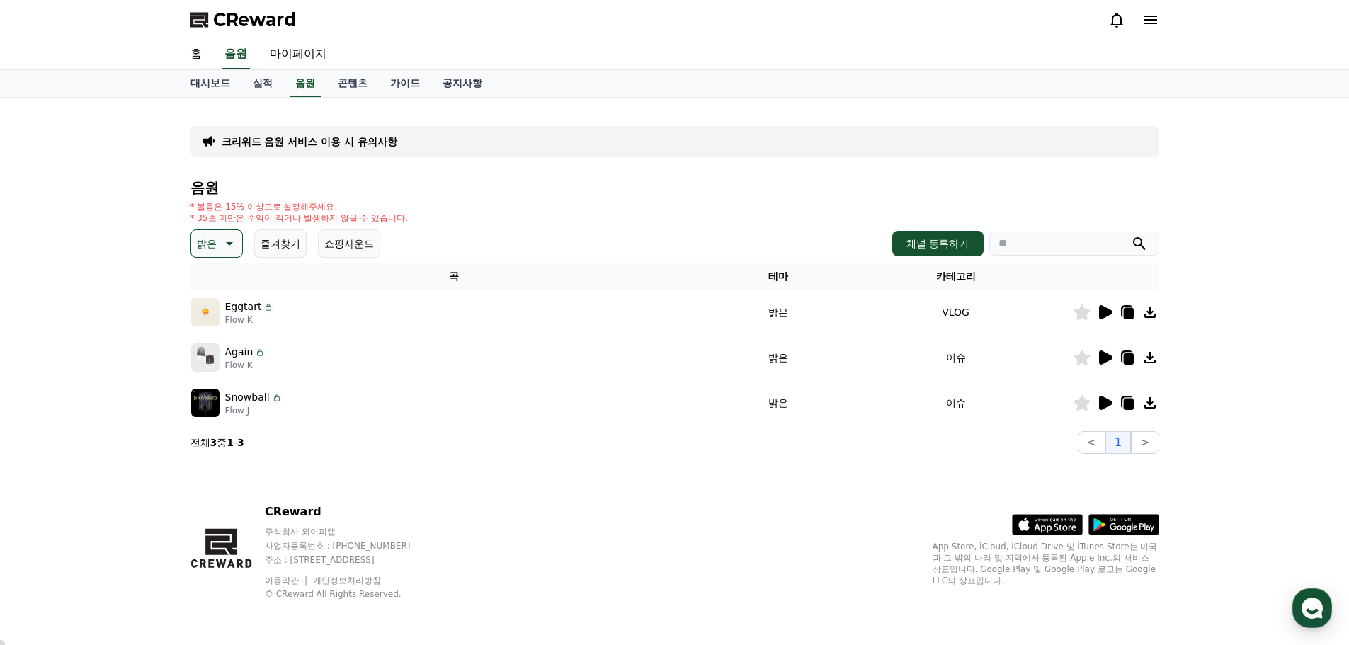
copy span "CReward"
click at [304, 84] on link "음원" at bounding box center [305, 83] width 31 height 27
click at [1104, 399] on icon at bounding box center [1105, 403] width 13 height 14
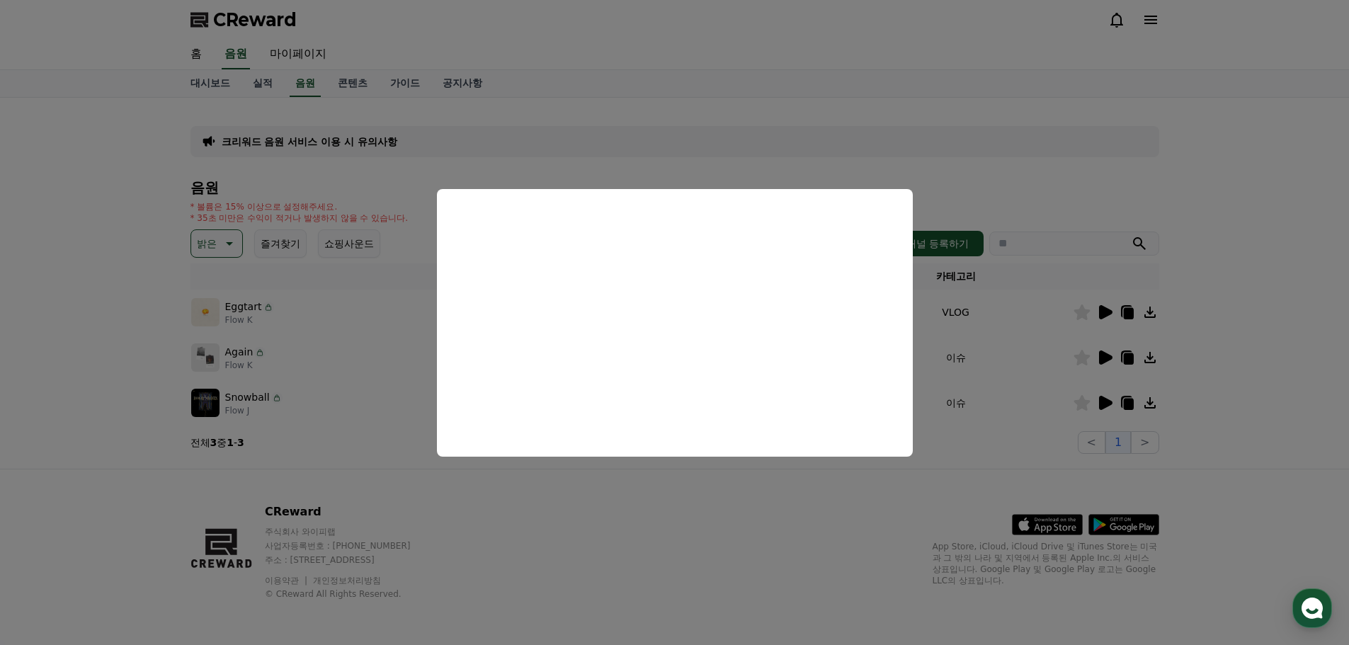
click at [260, 359] on button "close modal" at bounding box center [674, 322] width 1349 height 645
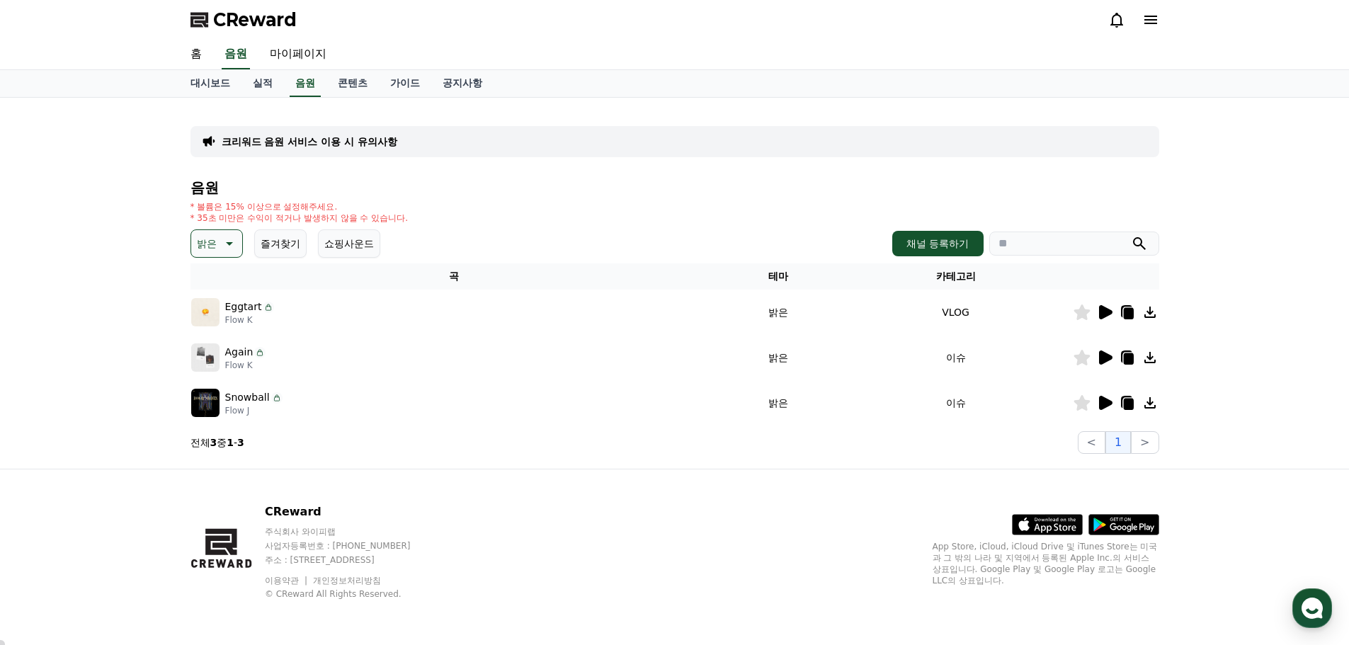
click at [193, 240] on button "밝은" at bounding box center [217, 244] width 52 height 28
click at [211, 290] on button "귀여운" at bounding box center [213, 286] width 41 height 31
click at [1102, 314] on icon at bounding box center [1105, 312] width 13 height 14
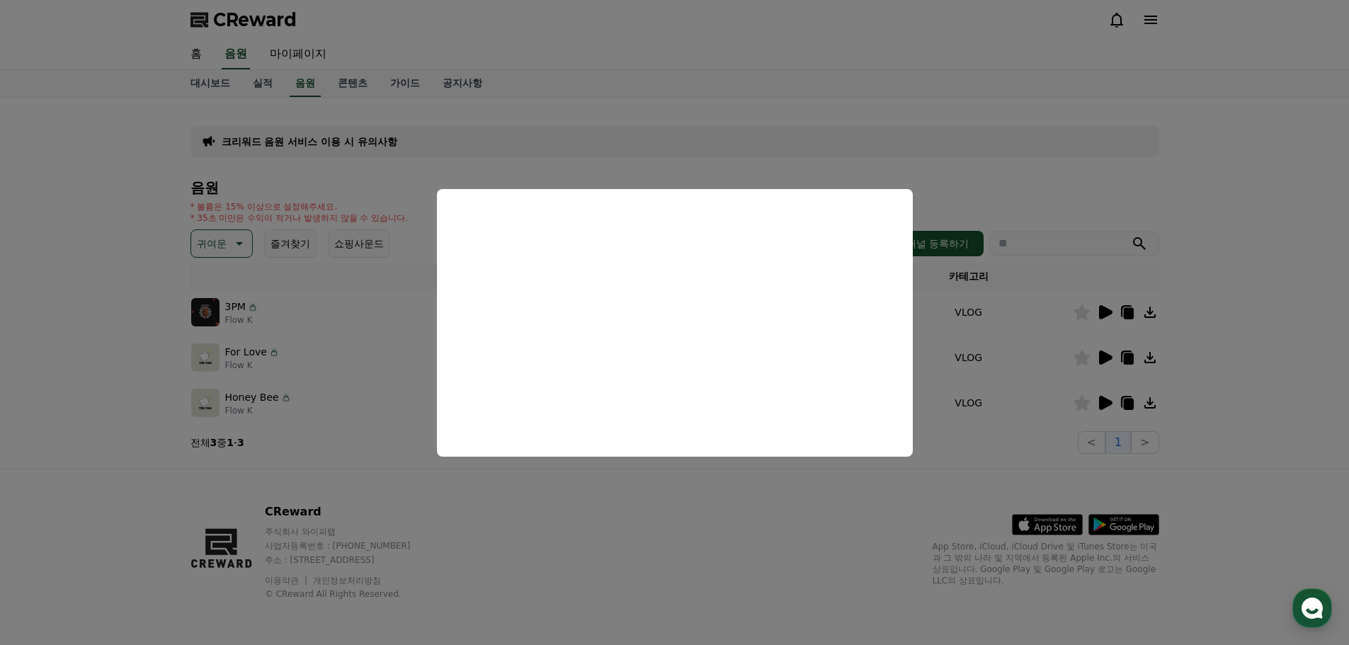
click at [278, 401] on button "close modal" at bounding box center [674, 322] width 1349 height 645
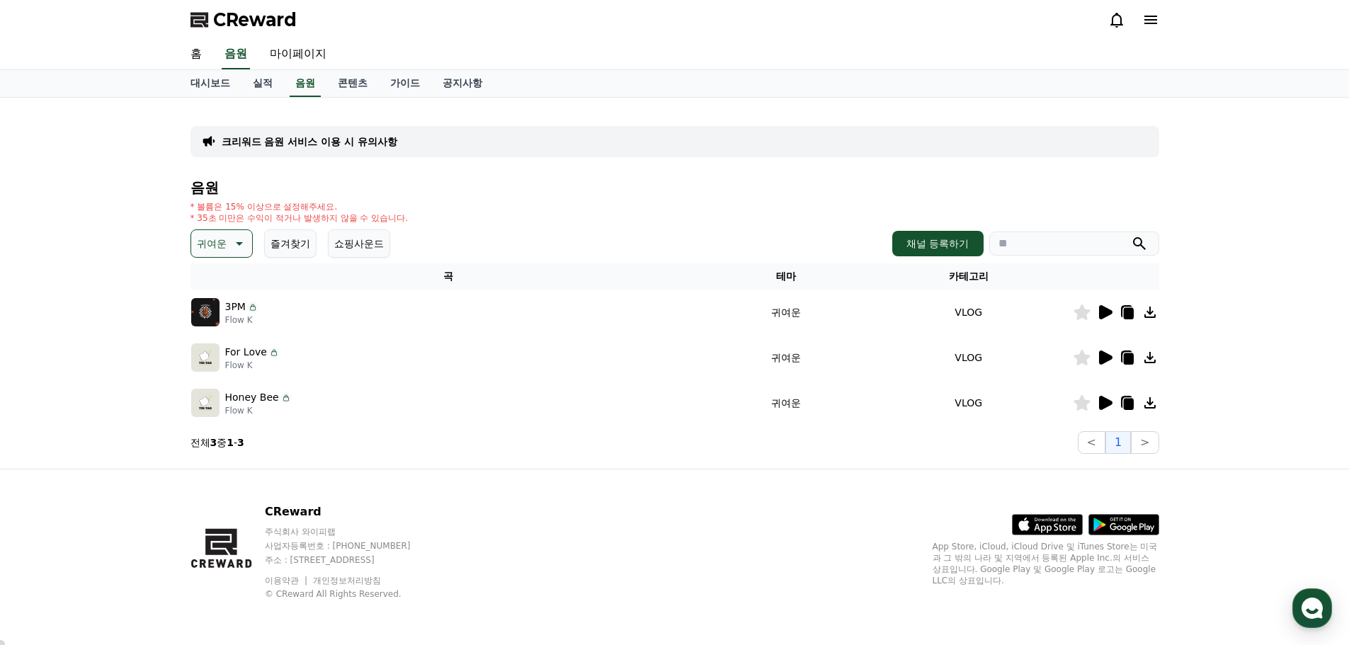
click at [1111, 362] on icon at bounding box center [1105, 357] width 17 height 17
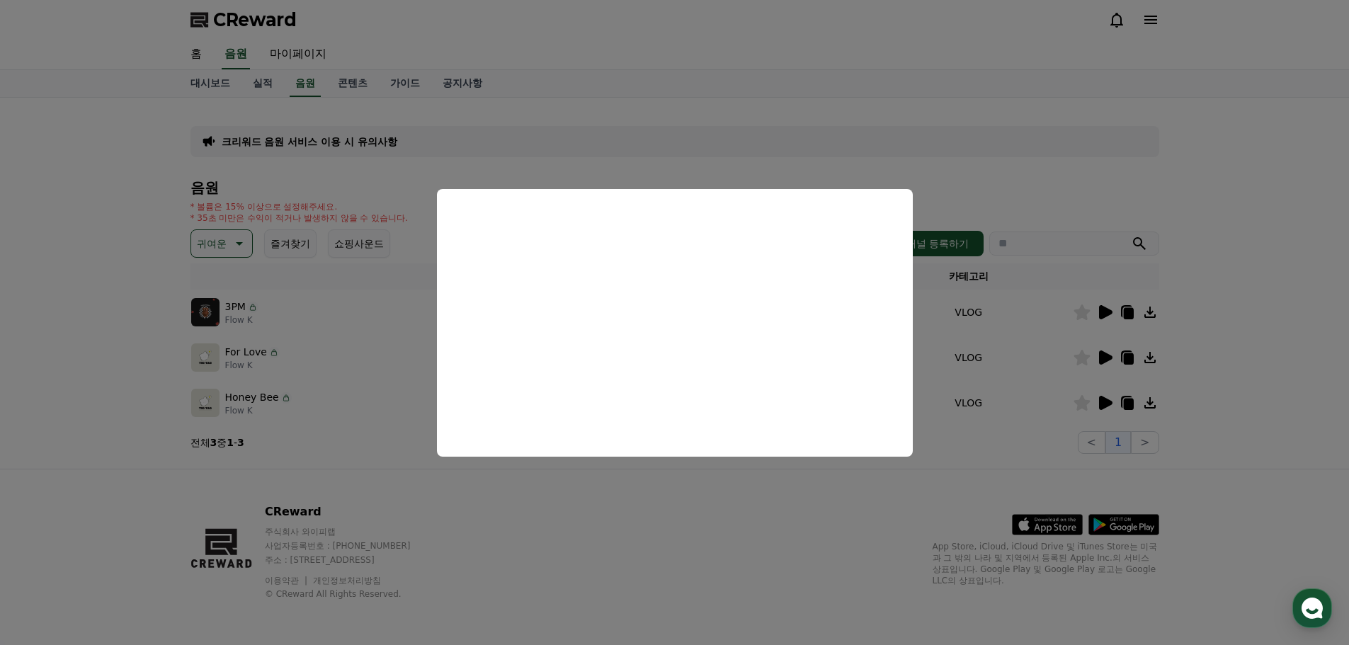
click at [346, 425] on button "close modal" at bounding box center [674, 322] width 1349 height 645
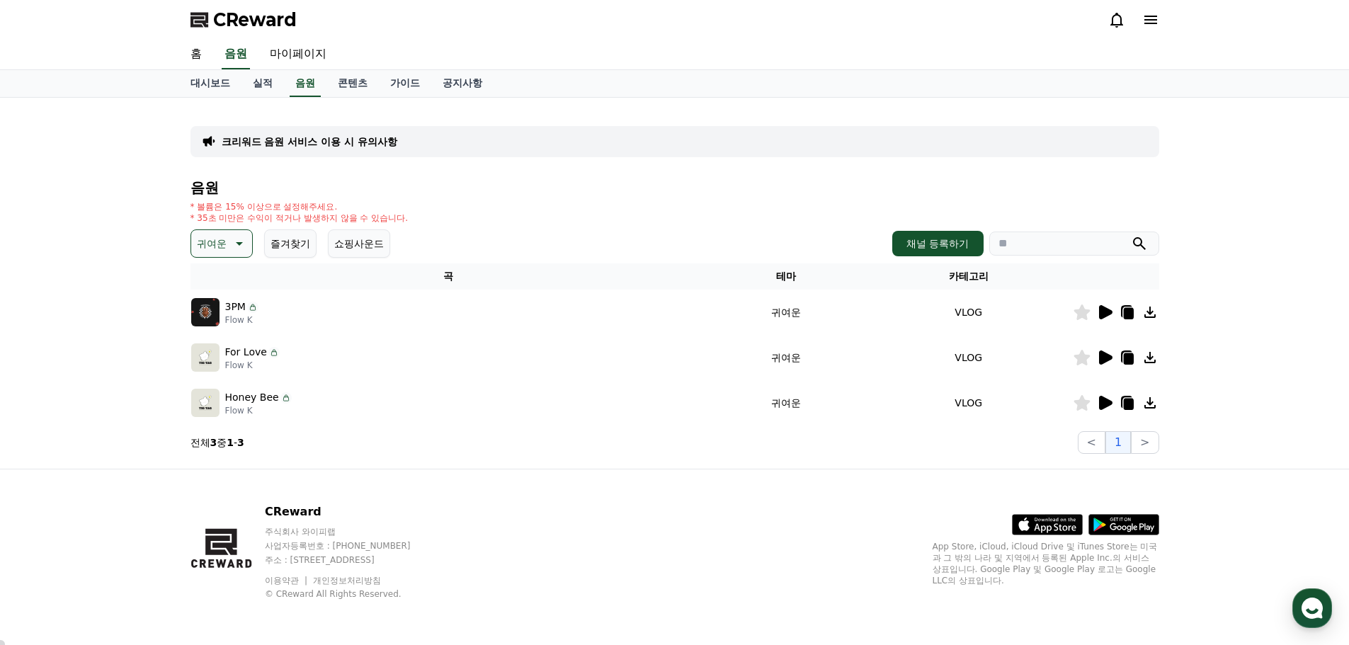
click at [1097, 410] on icon at bounding box center [1105, 403] width 17 height 17
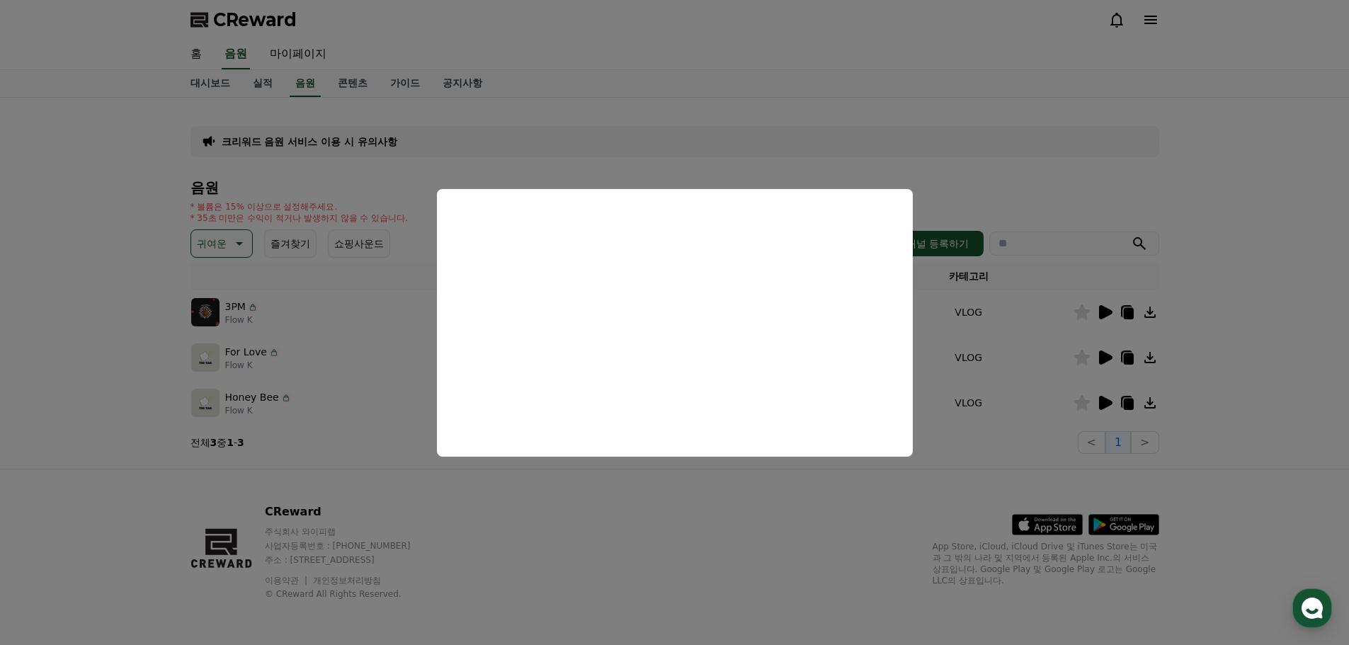
click at [720, 544] on button "close modal" at bounding box center [674, 322] width 1349 height 645
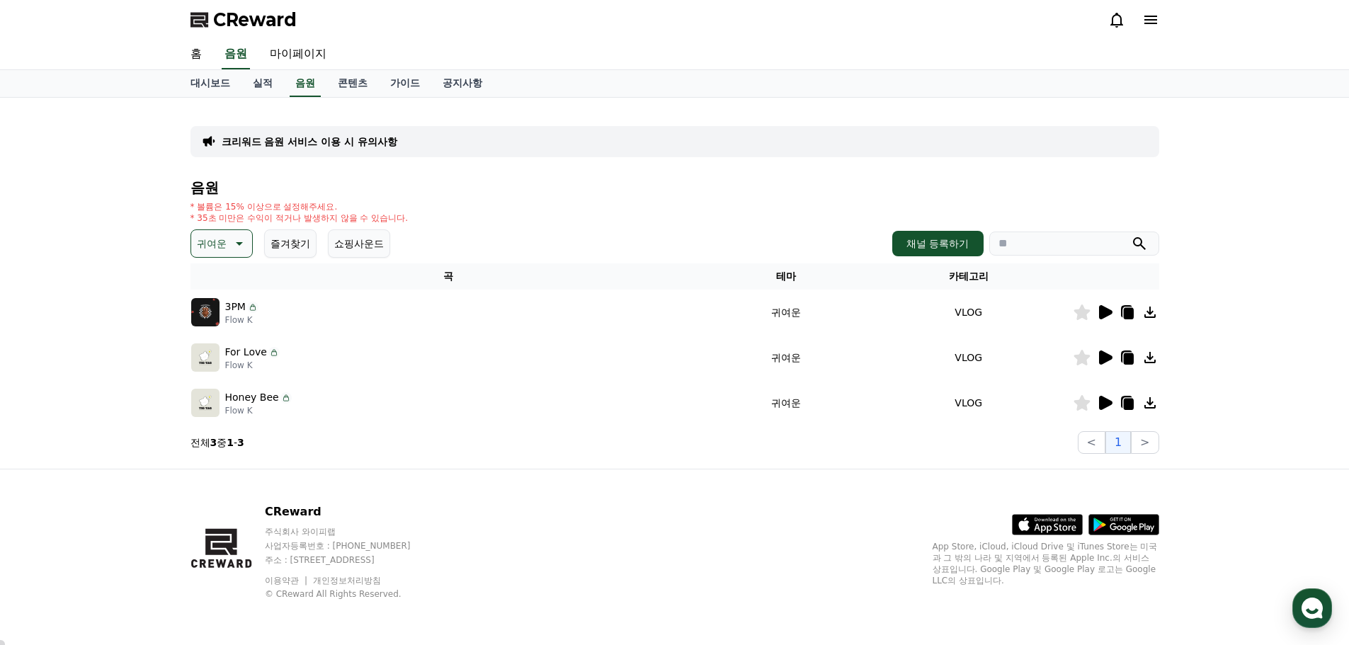
click at [805, 39] on div "CReward" at bounding box center [675, 20] width 992 height 40
